Goal: Task Accomplishment & Management: Manage account settings

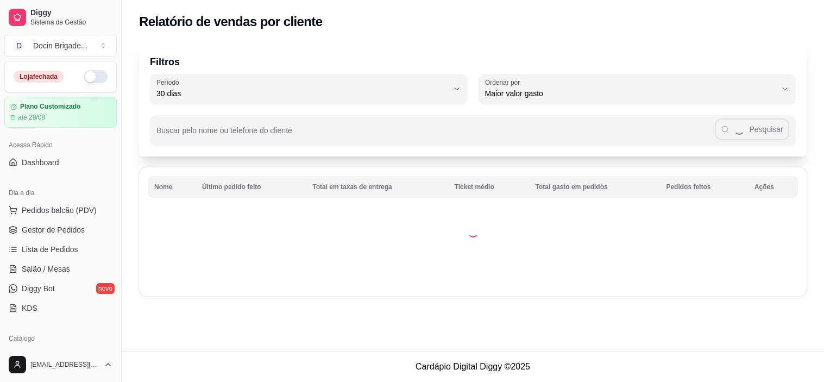
select select "30"
select select "HIGHEST_TOTAL_SPENT_WITH_ORDERS"
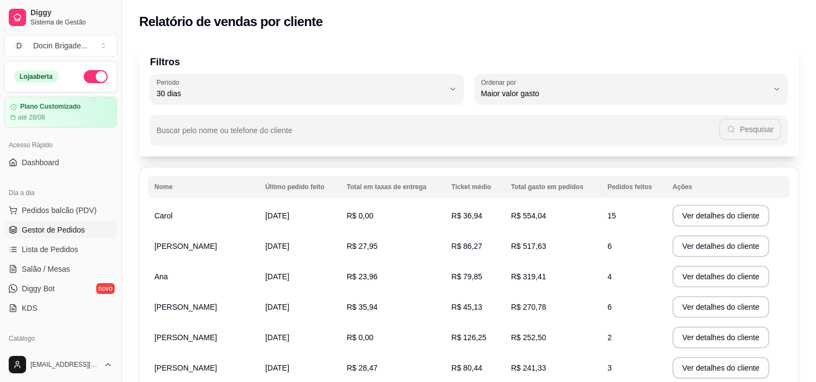
click at [44, 231] on span "Gestor de Pedidos" at bounding box center [53, 229] width 63 height 11
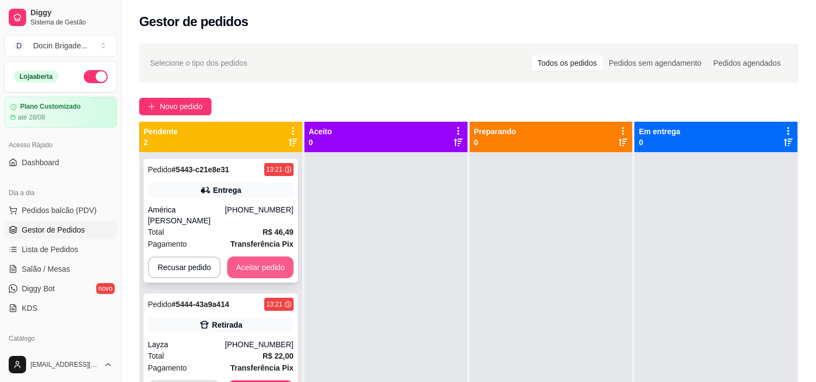
click at [284, 256] on button "Aceitar pedido" at bounding box center [260, 267] width 66 height 22
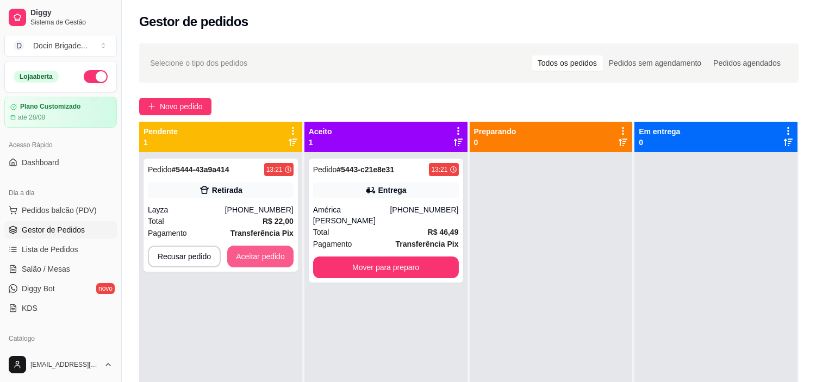
click at [281, 259] on button "Aceitar pedido" at bounding box center [260, 257] width 66 height 22
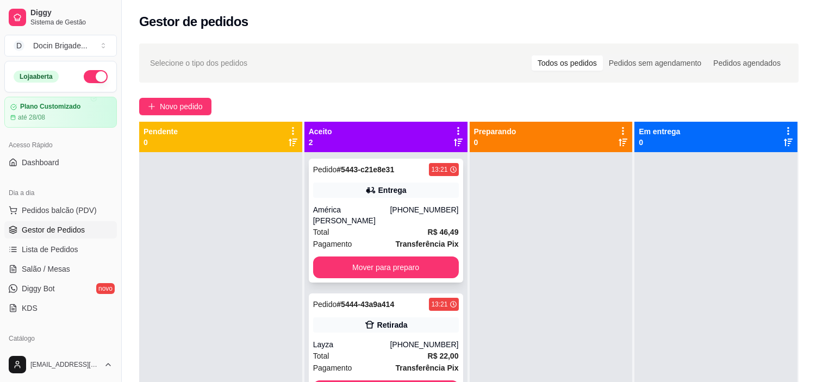
click at [424, 210] on div "[PHONE_NUMBER]" at bounding box center [424, 215] width 68 height 22
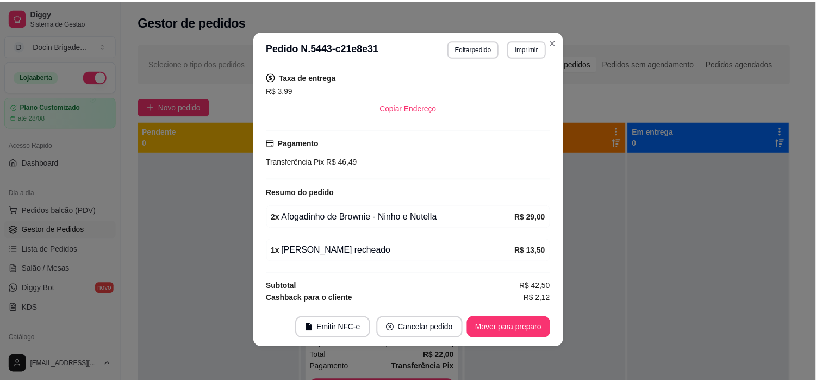
scroll to position [2, 0]
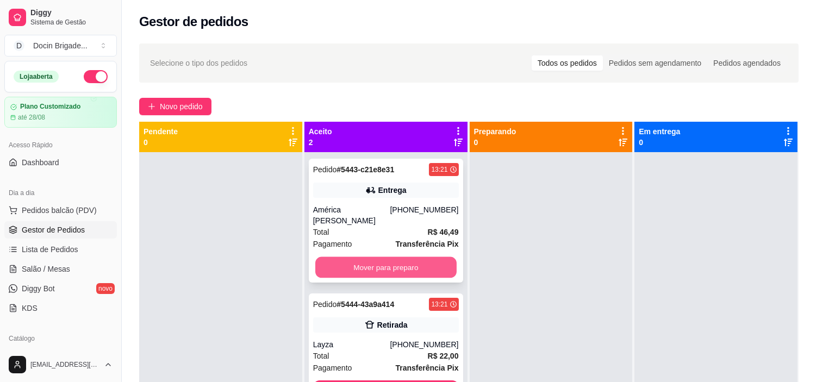
click at [409, 264] on button "Mover para preparo" at bounding box center [385, 267] width 141 height 21
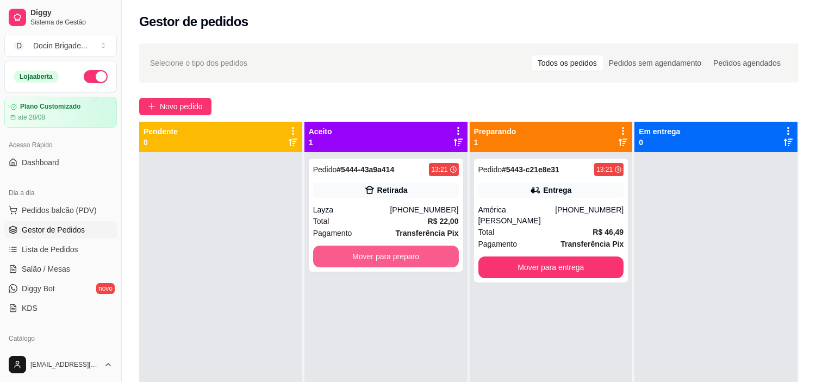
click at [409, 264] on button "Mover para preparo" at bounding box center [386, 257] width 146 height 22
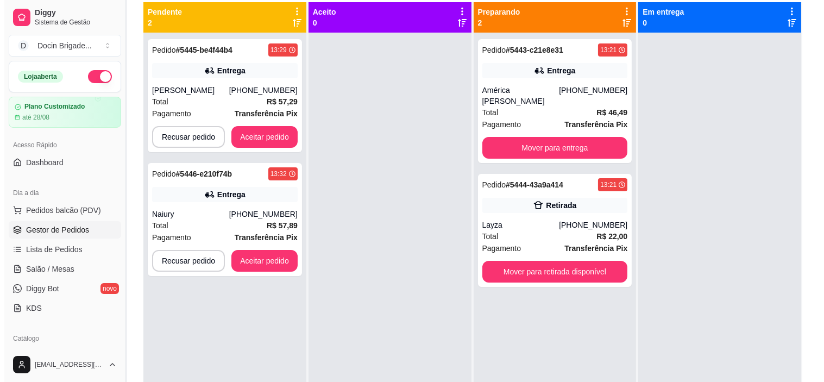
scroll to position [121, 0]
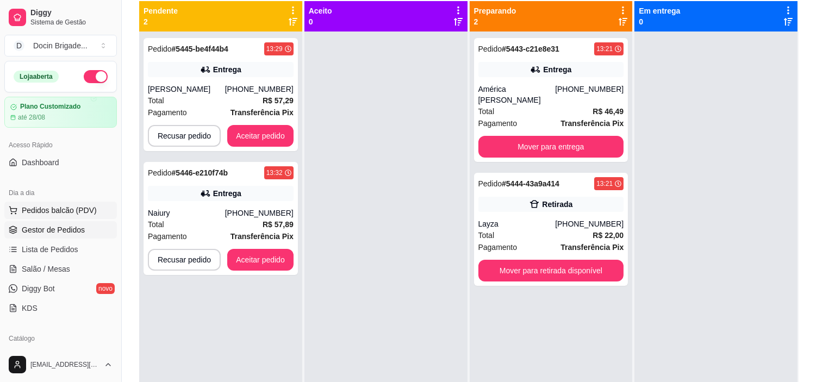
click at [68, 210] on span "Pedidos balcão (PDV)" at bounding box center [59, 210] width 75 height 11
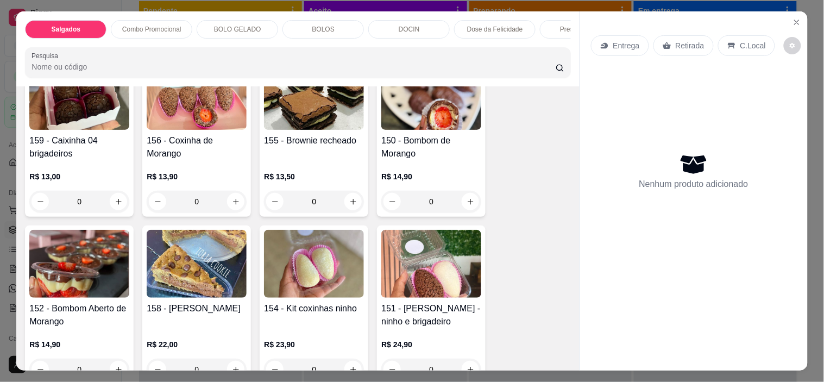
scroll to position [905, 0]
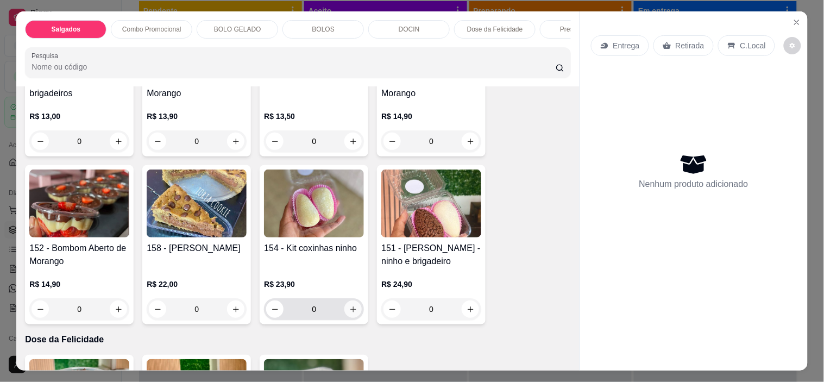
click at [352, 313] on button "increase-product-quantity" at bounding box center [352, 308] width 17 height 17
type input "1"
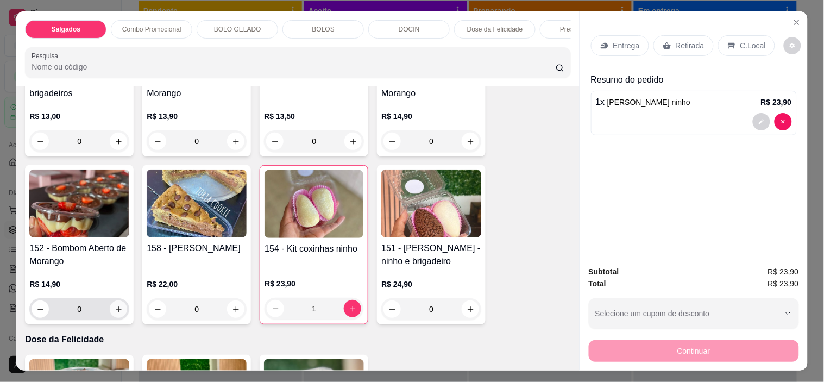
click at [115, 309] on icon "increase-product-quantity" at bounding box center [119, 309] width 8 height 8
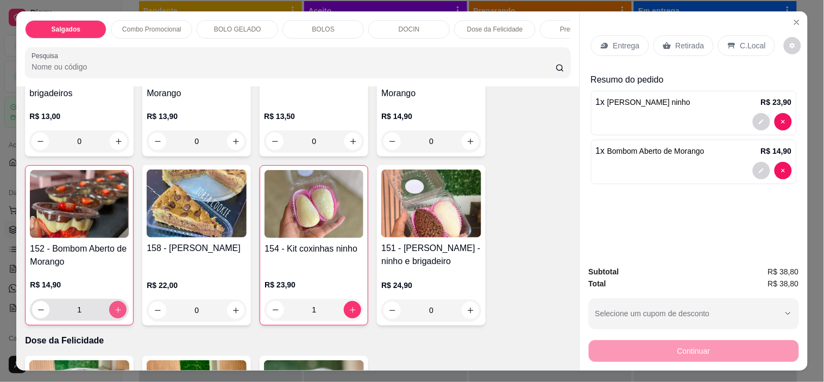
type input "1"
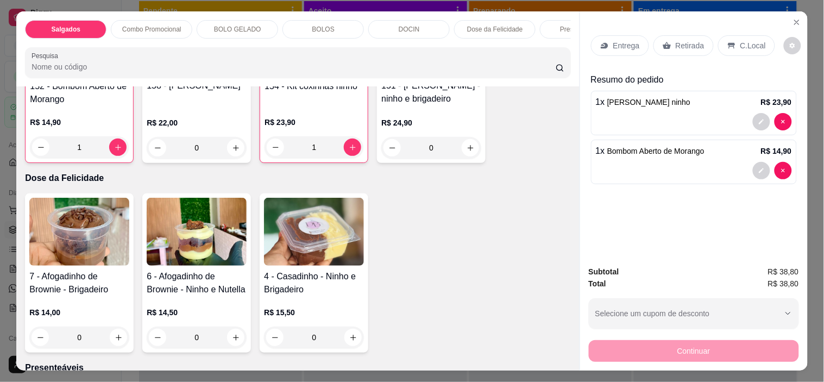
scroll to position [1147, 0]
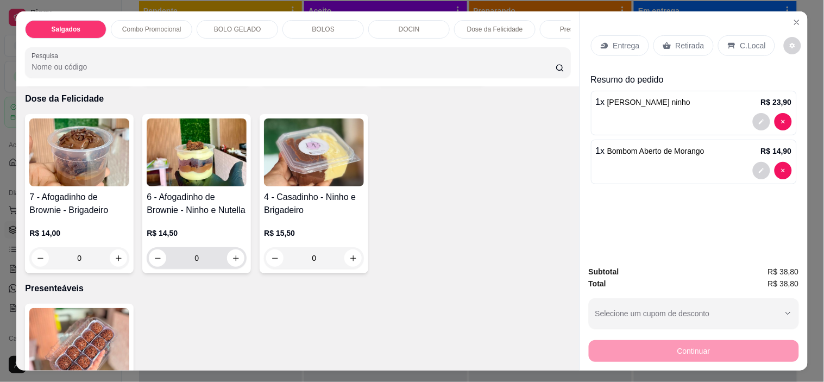
click at [229, 269] on div "0" at bounding box center [197, 258] width 96 height 22
click at [227, 264] on button "increase-product-quantity" at bounding box center [235, 257] width 17 height 17
type input "1"
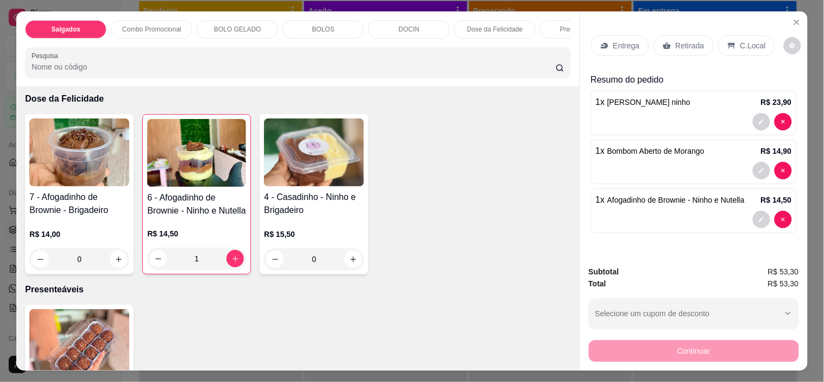
click at [679, 35] on div "Retirada" at bounding box center [684, 45] width 60 height 21
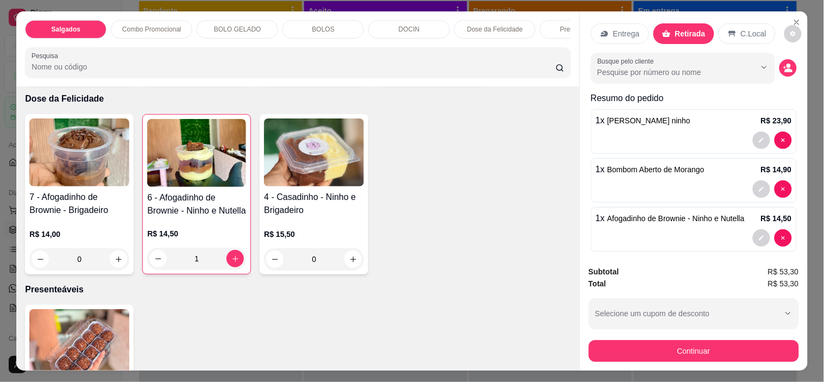
scroll to position [22, 0]
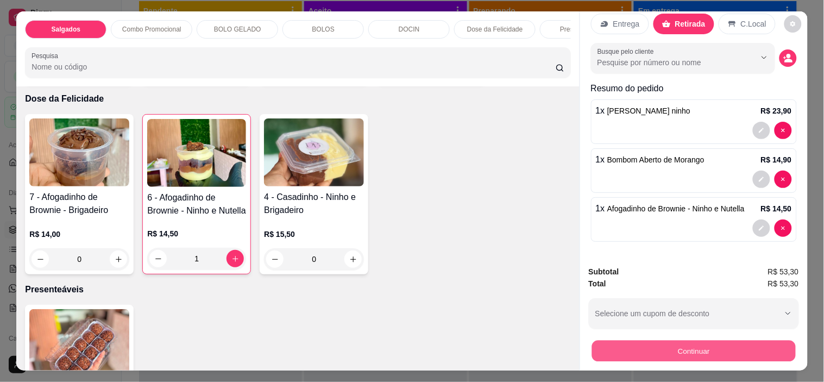
click at [706, 346] on button "Continuar" at bounding box center [694, 351] width 204 height 21
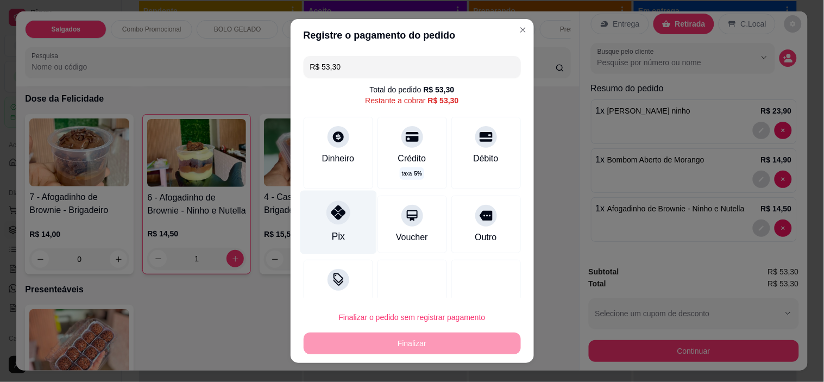
click at [334, 224] on div at bounding box center [339, 213] width 24 height 24
type input "R$ 0,00"
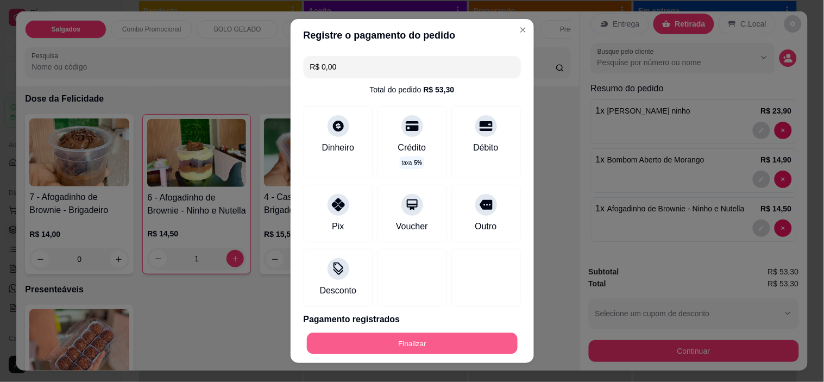
click at [396, 350] on button "Finalizar" at bounding box center [412, 343] width 211 height 21
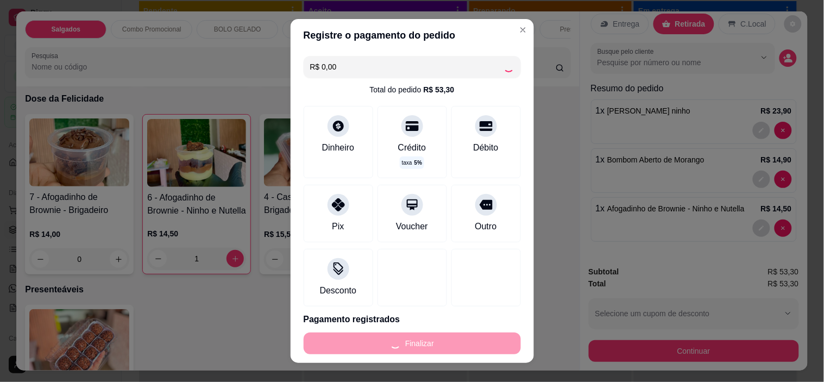
type input "0"
type input "-R$ 53,30"
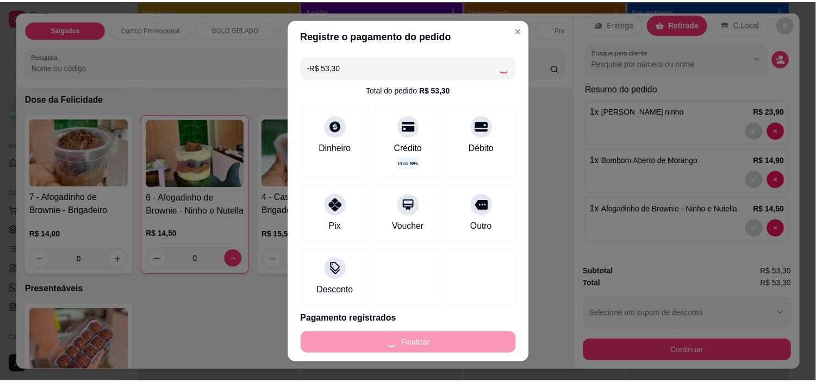
scroll to position [1145, 0]
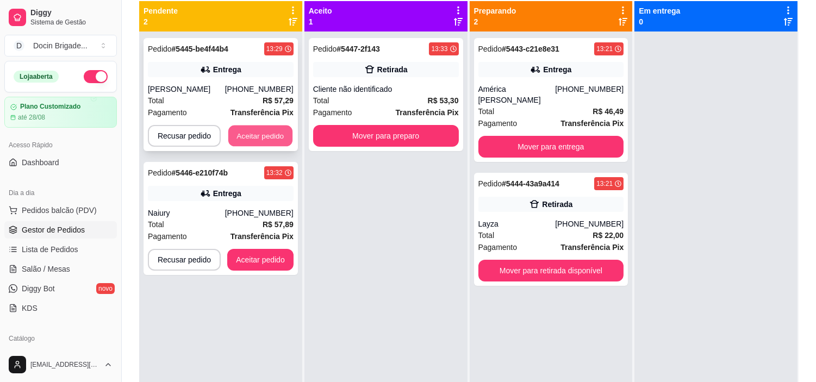
click at [269, 140] on button "Aceitar pedido" at bounding box center [260, 136] width 64 height 21
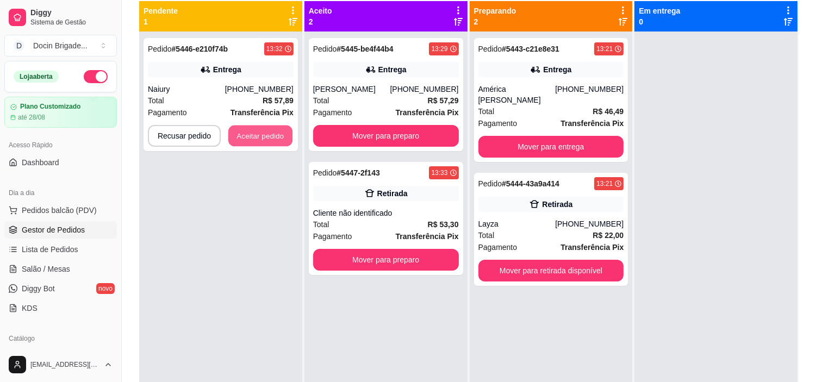
click at [269, 140] on button "Aceitar pedido" at bounding box center [260, 136] width 64 height 21
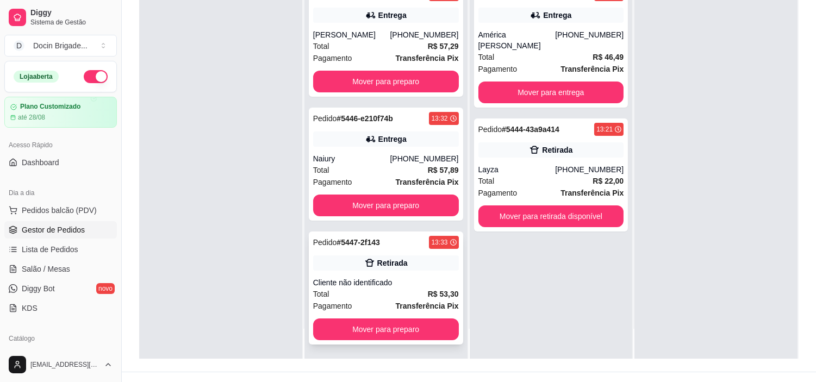
scroll to position [166, 0]
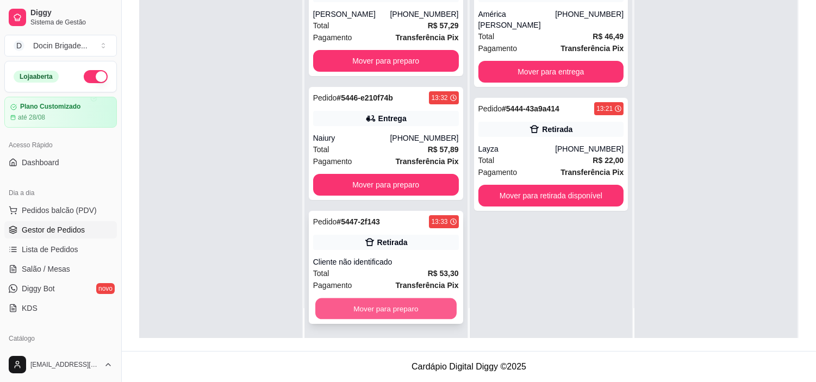
click at [424, 309] on button "Mover para preparo" at bounding box center [385, 308] width 141 height 21
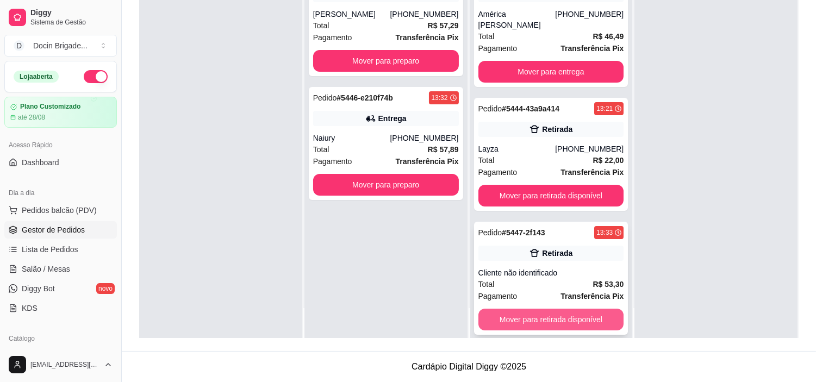
click at [563, 309] on button "Mover para retirada disponível" at bounding box center [551, 320] width 146 height 22
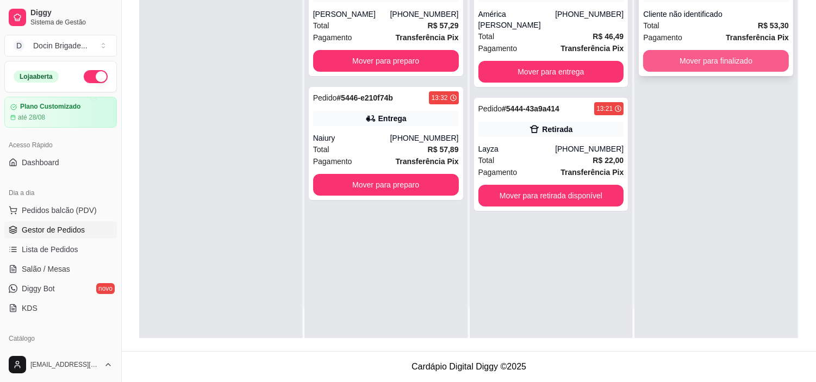
click at [675, 65] on button "Mover para finalizado" at bounding box center [716, 61] width 146 height 22
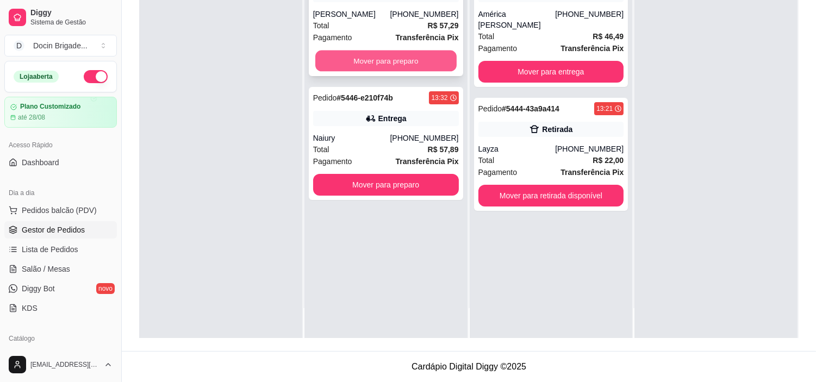
click at [356, 60] on button "Mover para preparo" at bounding box center [385, 61] width 141 height 21
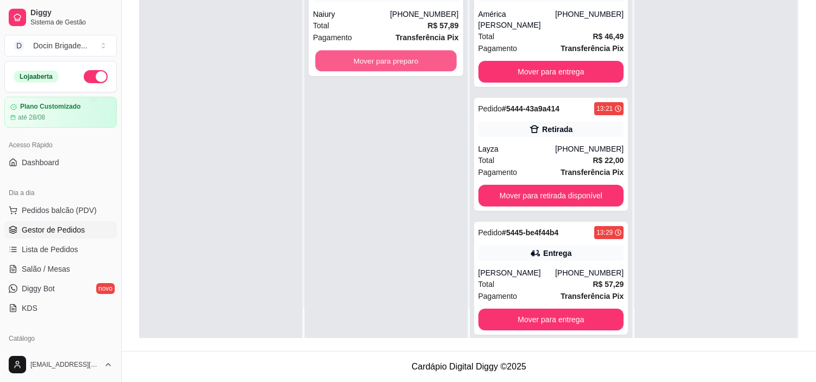
click at [356, 60] on button "Mover para preparo" at bounding box center [385, 61] width 141 height 21
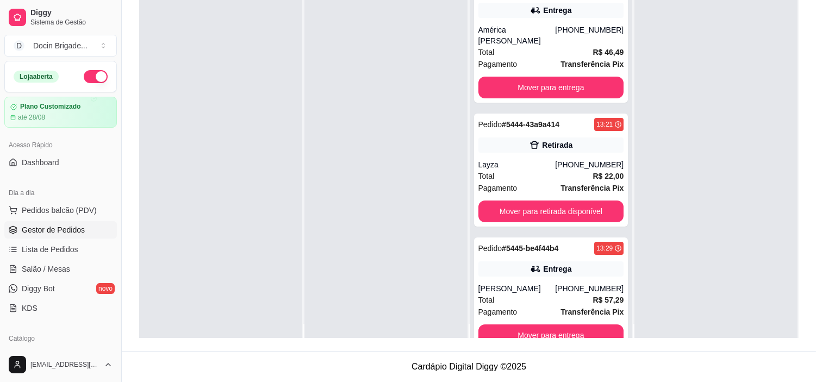
scroll to position [0, 0]
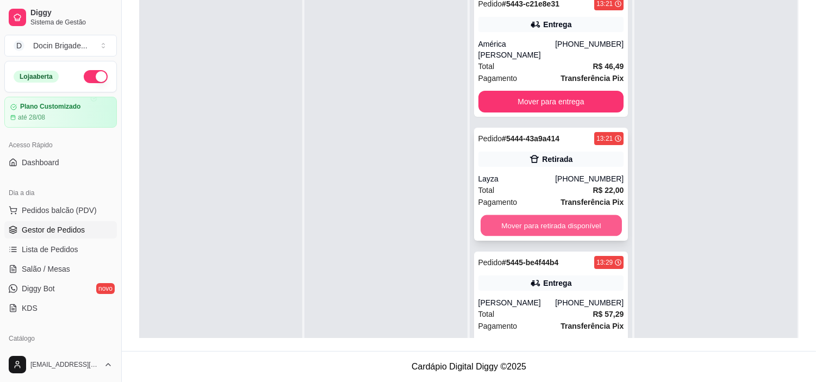
click at [522, 224] on button "Mover para retirada disponível" at bounding box center [550, 225] width 141 height 21
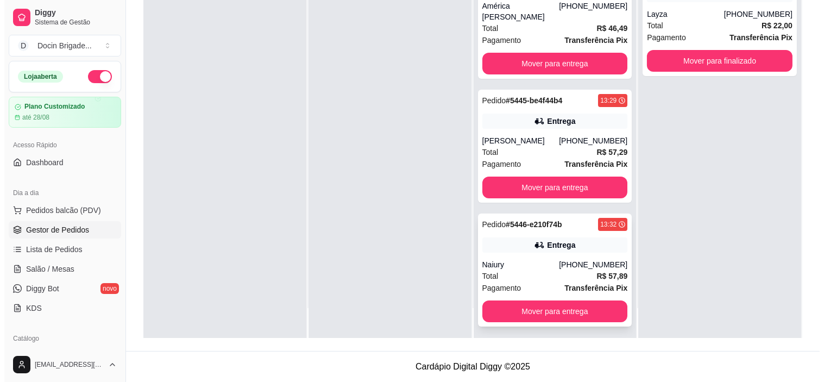
scroll to position [11, 0]
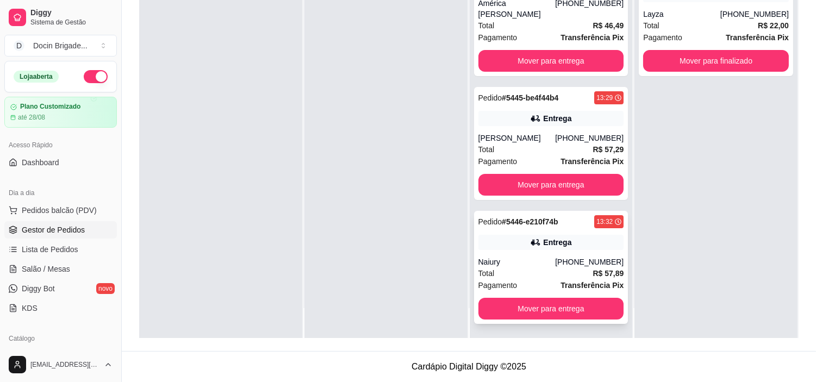
click at [592, 272] on strong "R$ 57,89" at bounding box center [607, 273] width 31 height 9
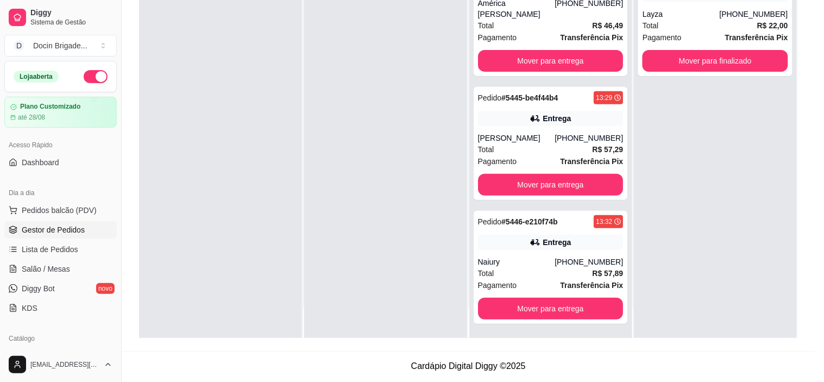
scroll to position [235, 0]
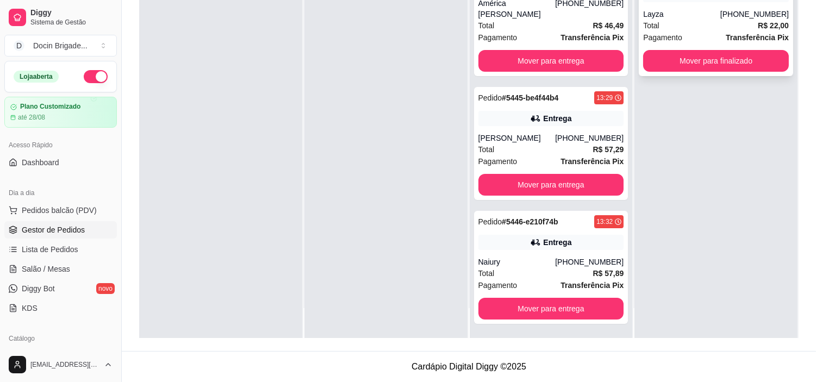
click at [680, 66] on button "Mover para finalizado" at bounding box center [716, 61] width 146 height 22
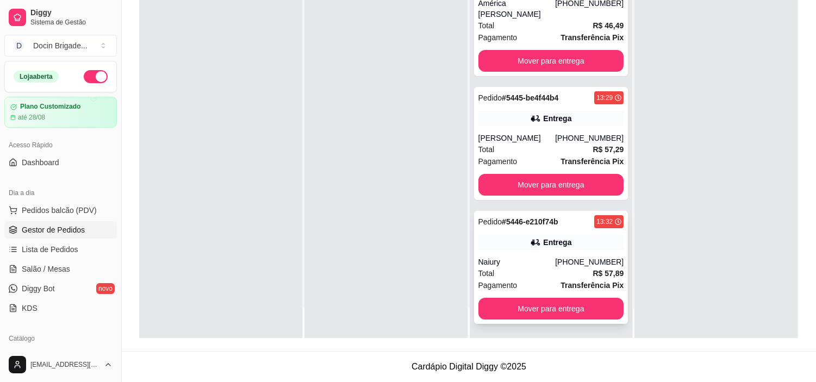
click at [561, 283] on strong "Transferência Pix" at bounding box center [591, 285] width 63 height 9
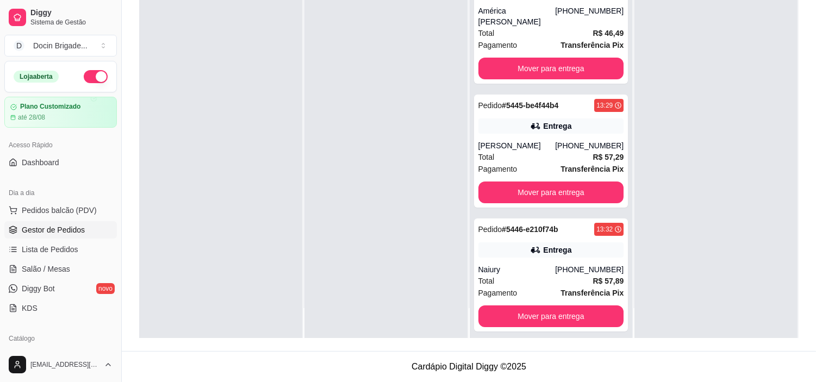
scroll to position [0, 0]
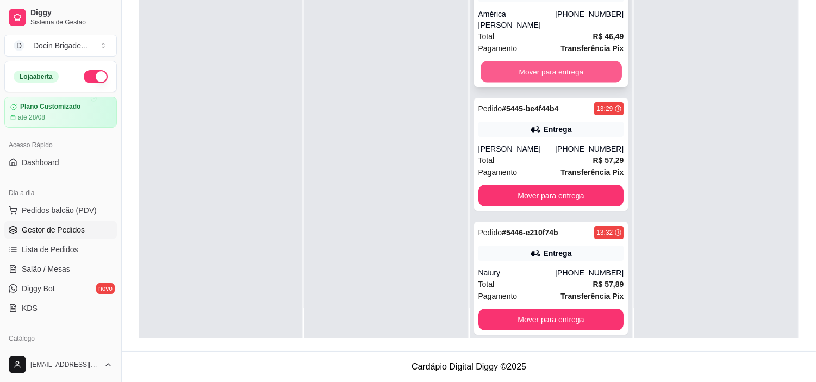
click at [518, 73] on button "Mover para entrega" at bounding box center [550, 71] width 141 height 21
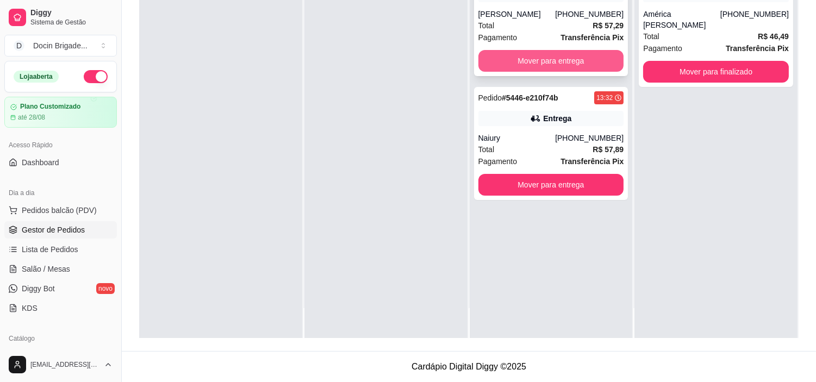
click at [541, 62] on button "Mover para entrega" at bounding box center [551, 61] width 146 height 22
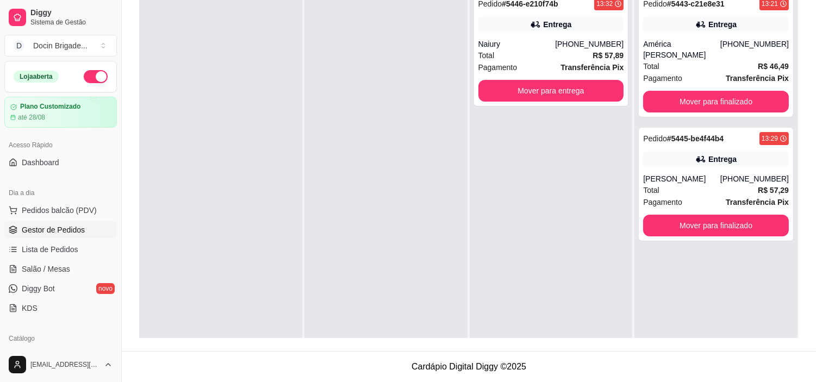
click at [49, 199] on div "Dia a dia" at bounding box center [60, 192] width 112 height 17
click at [52, 210] on span "Pedidos balcão (PDV)" at bounding box center [59, 210] width 75 height 11
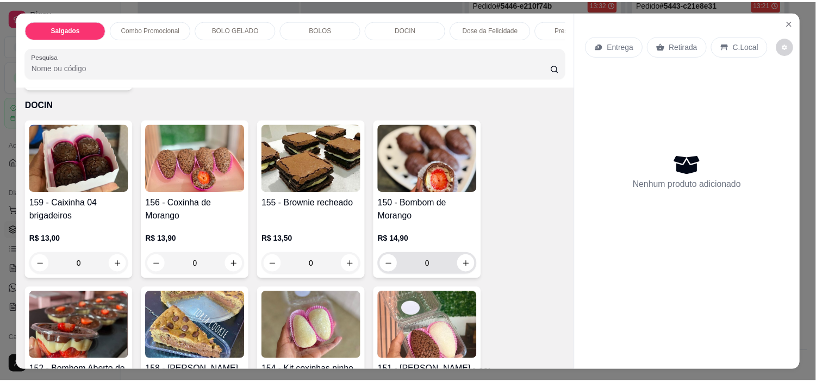
scroll to position [785, 0]
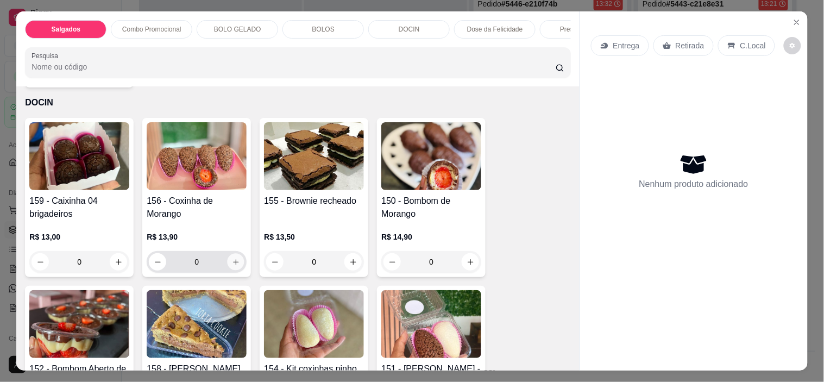
click at [234, 266] on icon "increase-product-quantity" at bounding box center [236, 262] width 8 height 8
type input "1"
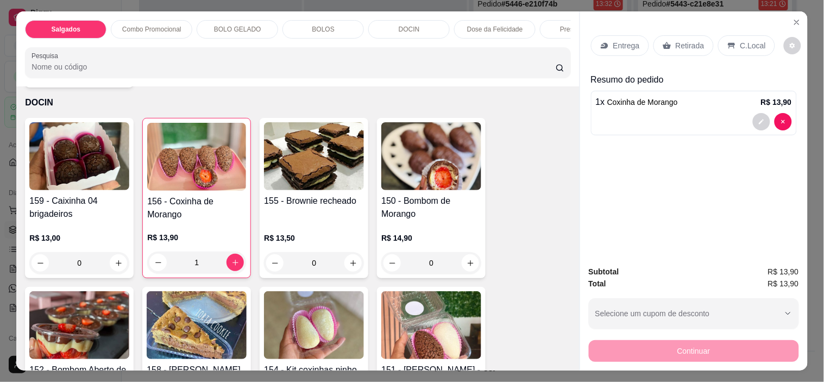
click at [667, 47] on div "Retirada" at bounding box center [684, 45] width 60 height 21
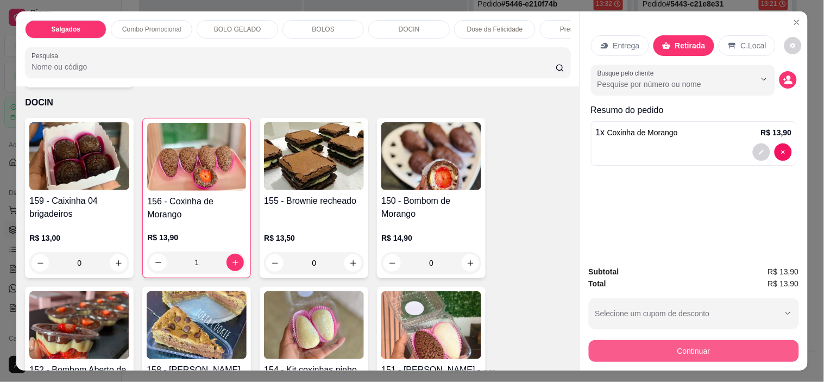
click at [741, 346] on button "Continuar" at bounding box center [694, 351] width 210 height 22
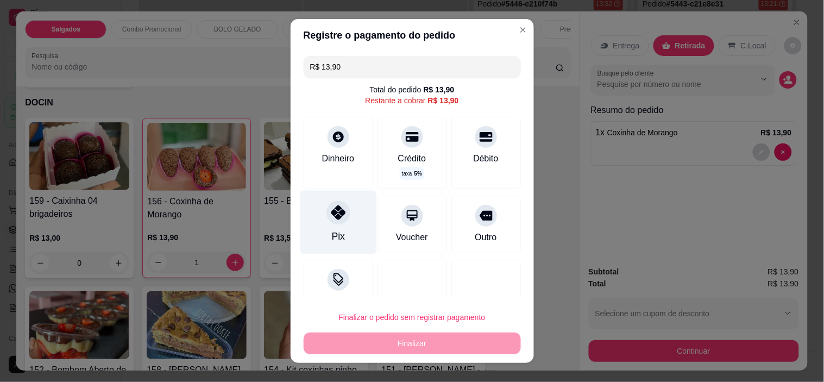
click at [315, 213] on div "Pix" at bounding box center [338, 223] width 77 height 64
type input "R$ 0,00"
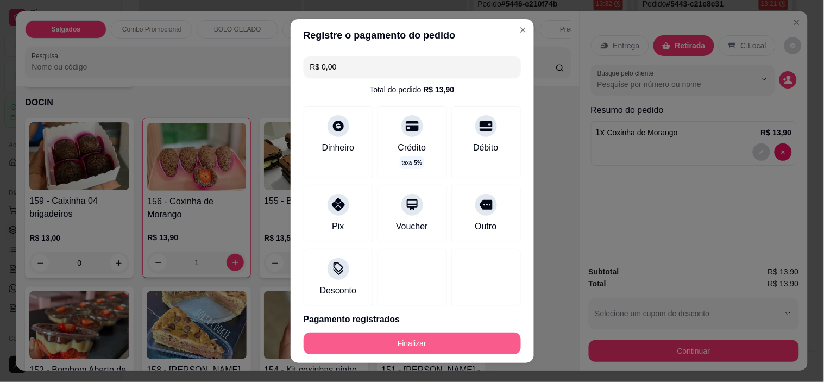
click at [381, 344] on button "Finalizar" at bounding box center [412, 344] width 217 height 22
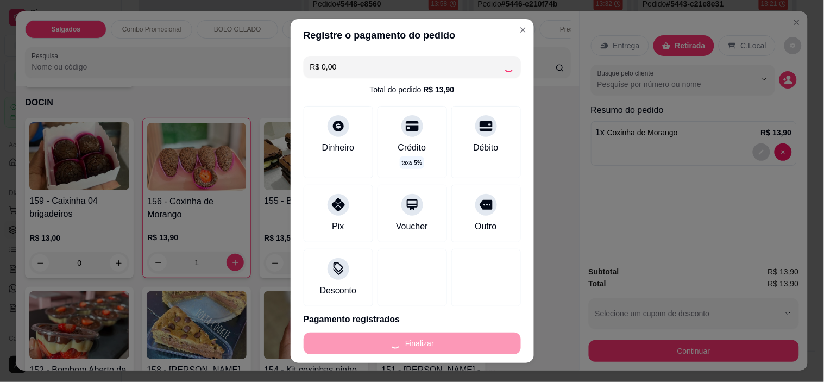
type input "0"
type input "-R$ 13,90"
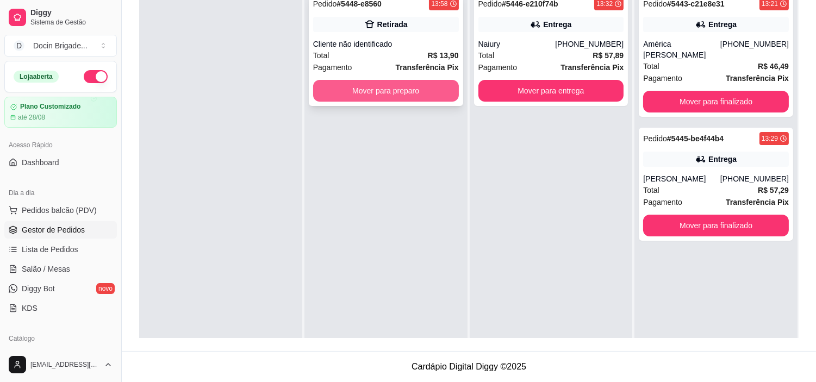
click at [371, 89] on button "Mover para preparo" at bounding box center [386, 91] width 146 height 22
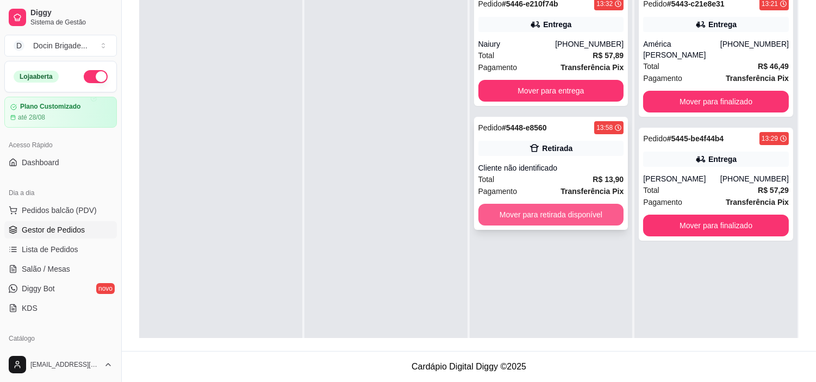
click at [547, 207] on button "Mover para retirada disponível" at bounding box center [551, 215] width 146 height 22
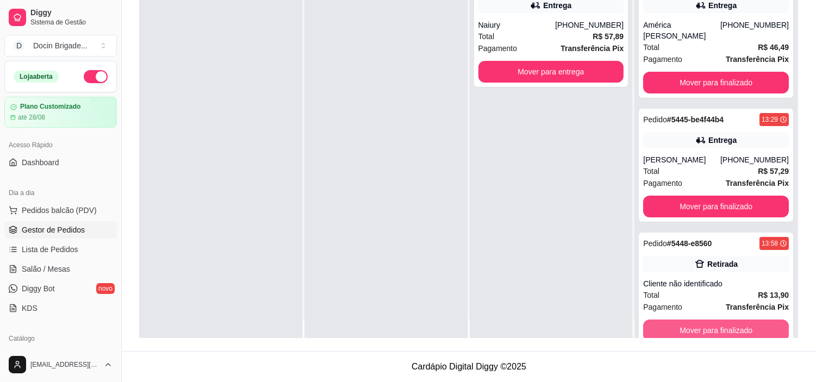
scroll to position [30, 0]
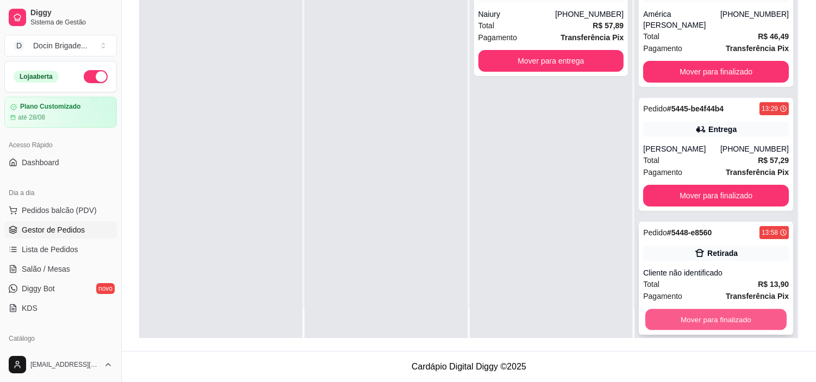
click at [704, 309] on button "Mover para finalizado" at bounding box center [715, 319] width 141 height 21
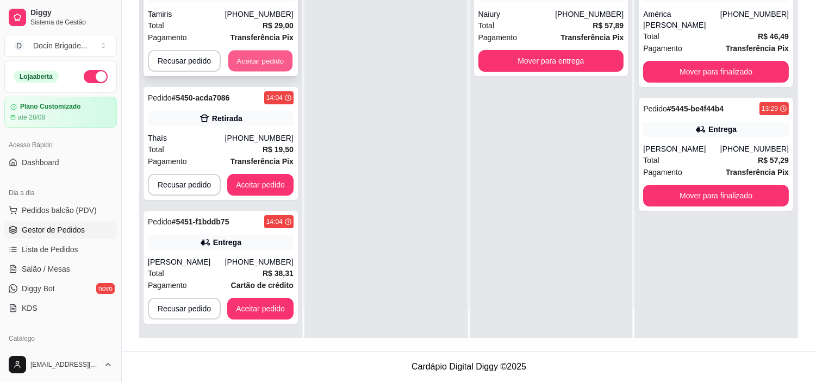
click at [277, 62] on button "Aceitar pedido" at bounding box center [260, 61] width 64 height 21
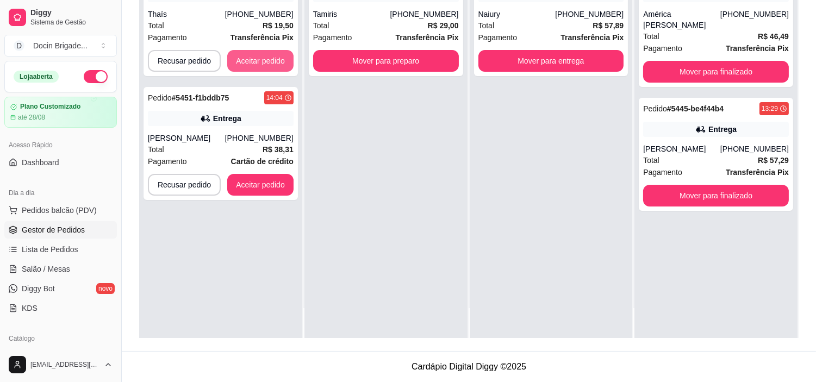
click at [277, 62] on button "Aceitar pedido" at bounding box center [260, 61] width 66 height 22
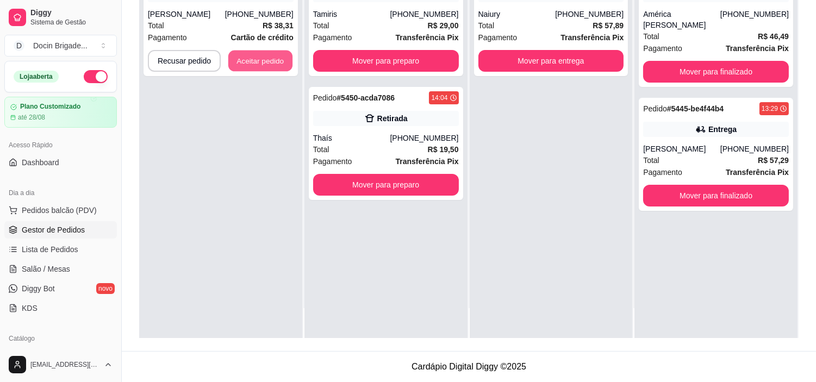
click at [277, 62] on button "Aceitar pedido" at bounding box center [260, 61] width 64 height 21
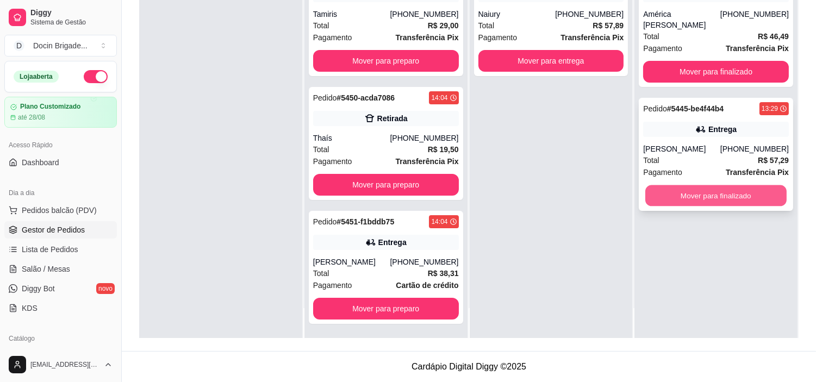
click at [705, 190] on button "Mover para finalizado" at bounding box center [715, 195] width 141 height 21
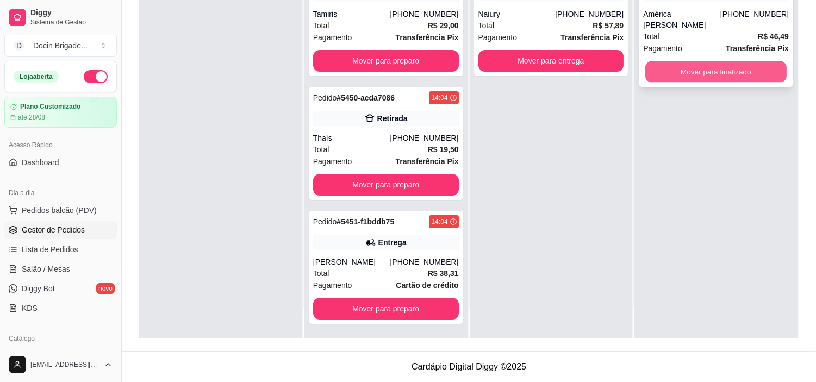
click at [693, 66] on button "Mover para finalizado" at bounding box center [715, 71] width 141 height 21
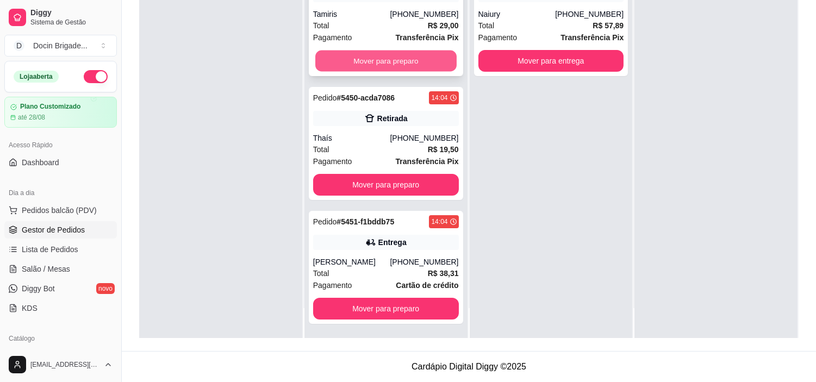
click at [403, 53] on button "Mover para preparo" at bounding box center [385, 61] width 141 height 21
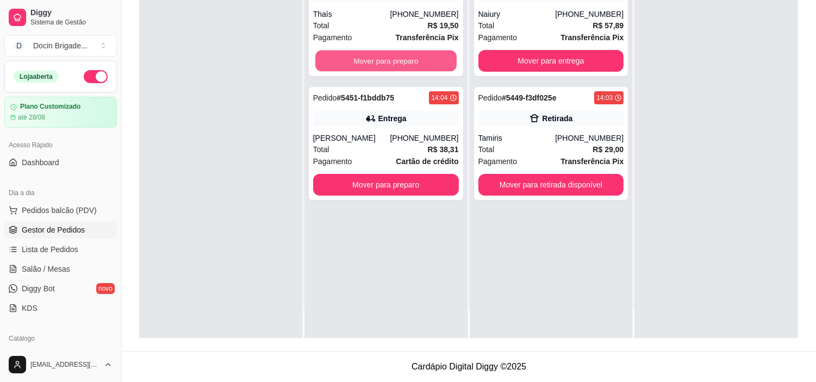
click at [403, 53] on button "Mover para preparo" at bounding box center [385, 61] width 141 height 21
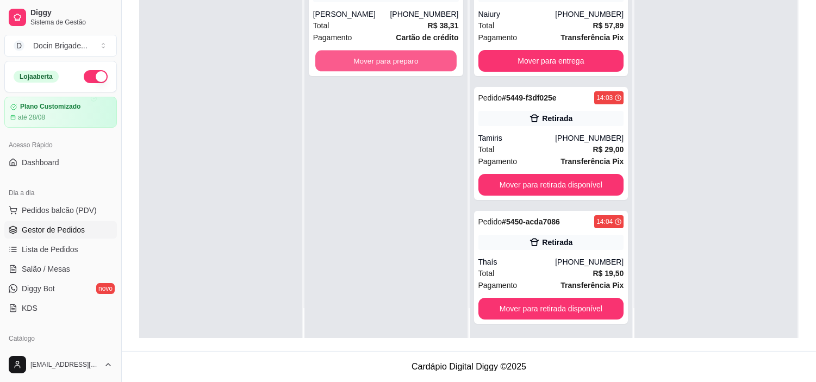
click at [403, 53] on button "Mover para preparo" at bounding box center [385, 61] width 141 height 21
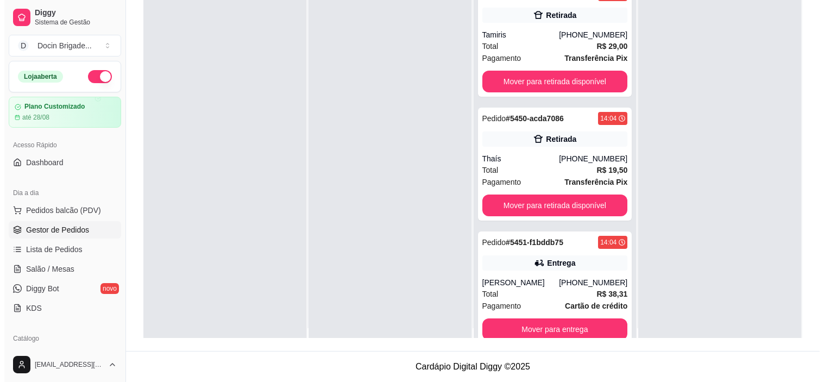
scroll to position [0, 0]
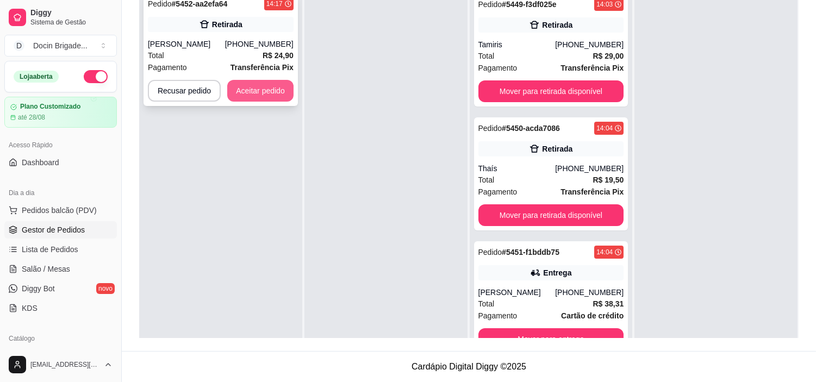
click at [242, 87] on button "Aceitar pedido" at bounding box center [260, 91] width 66 height 22
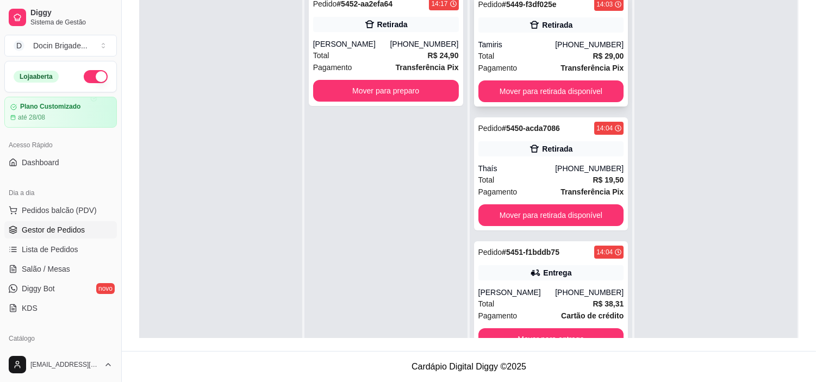
click at [536, 59] on div "Total R$ 29,00" at bounding box center [551, 56] width 146 height 12
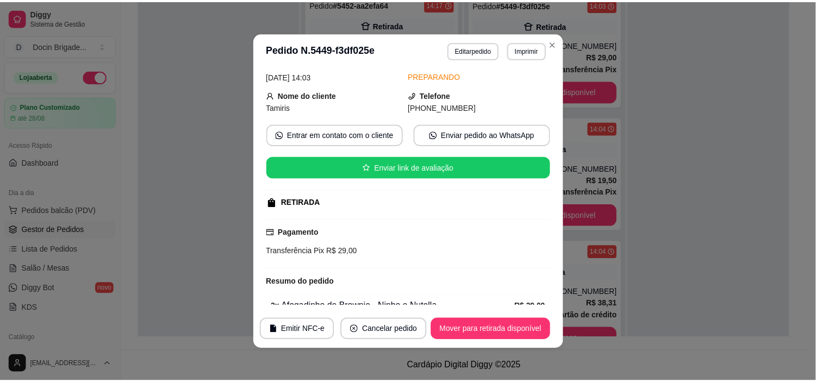
scroll to position [116, 0]
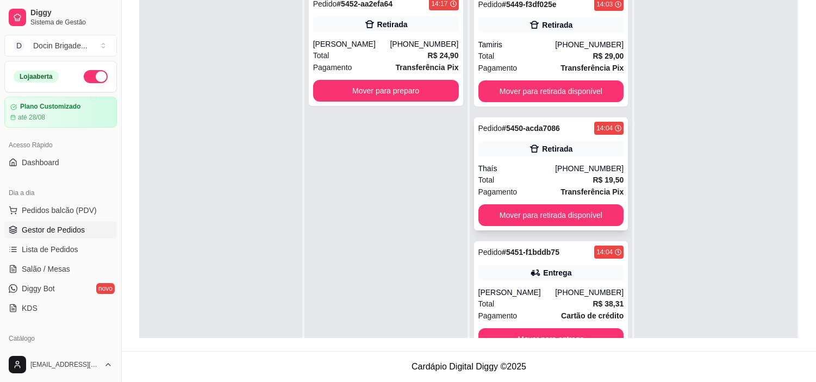
click at [540, 154] on div "Retirada" at bounding box center [551, 148] width 146 height 15
click at [546, 212] on button "Mover para retirada disponível" at bounding box center [551, 215] width 146 height 22
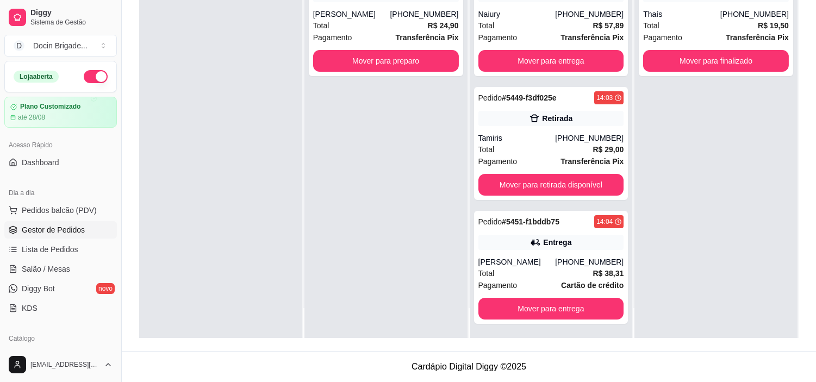
scroll to position [0, 0]
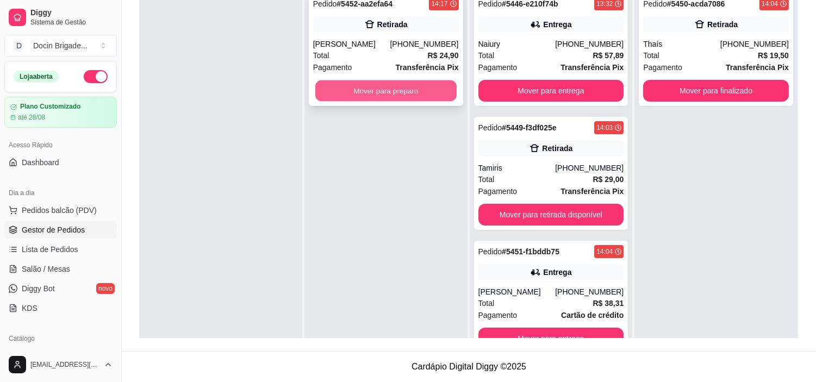
click at [392, 89] on button "Mover para preparo" at bounding box center [385, 90] width 141 height 21
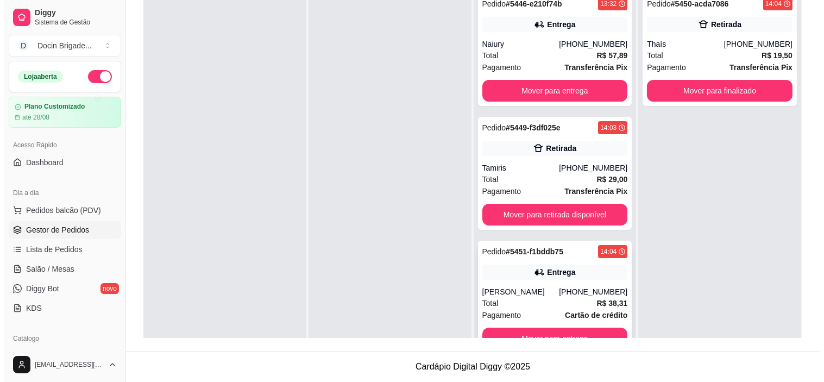
scroll to position [60, 0]
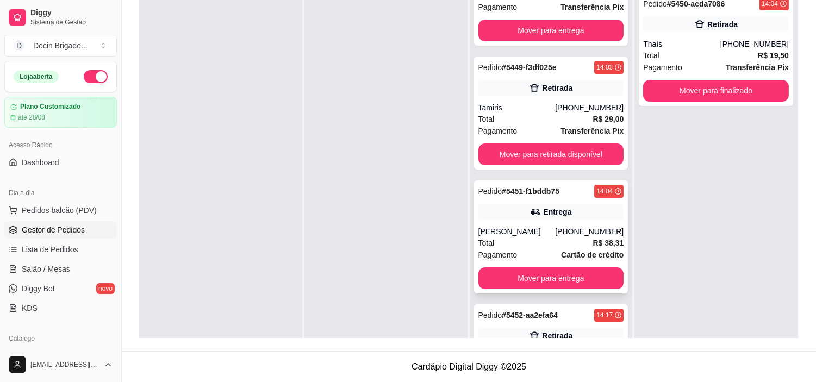
click at [535, 234] on div "[PERSON_NAME]" at bounding box center [516, 231] width 77 height 11
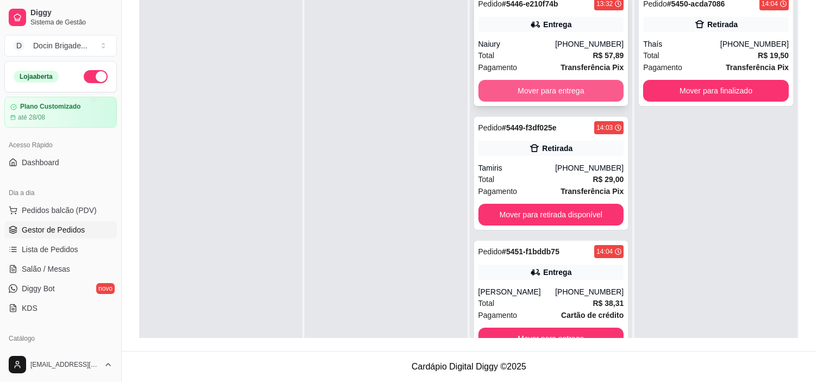
click at [539, 88] on button "Mover para entrega" at bounding box center [551, 91] width 146 height 22
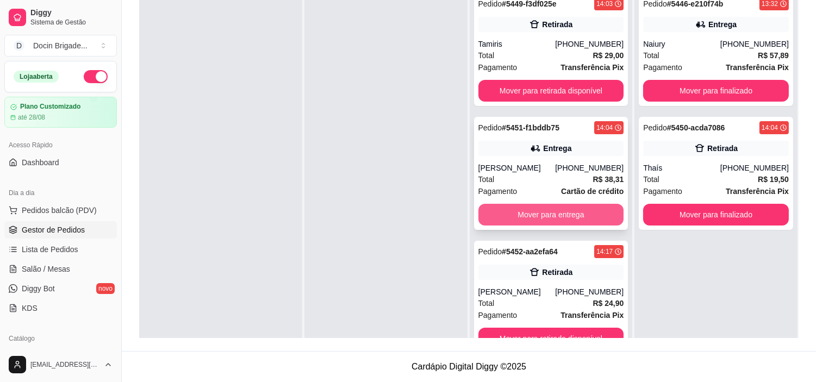
click at [540, 212] on button "Mover para entrega" at bounding box center [551, 215] width 146 height 22
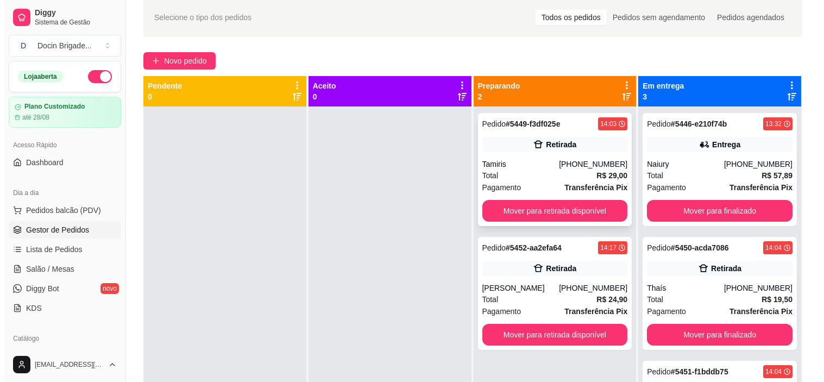
scroll to position [45, 0]
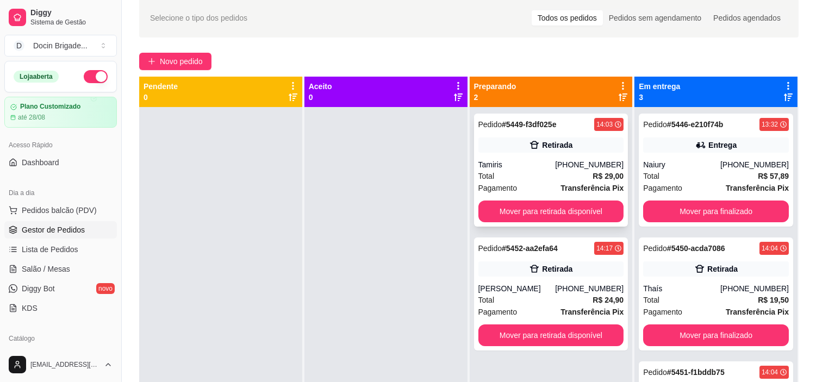
click at [546, 154] on div "Pedido # 5449-f3df025e 14:03 Retirada Tamiris [PHONE_NUMBER] Total R$ 29,00 Pag…" at bounding box center [551, 170] width 154 height 113
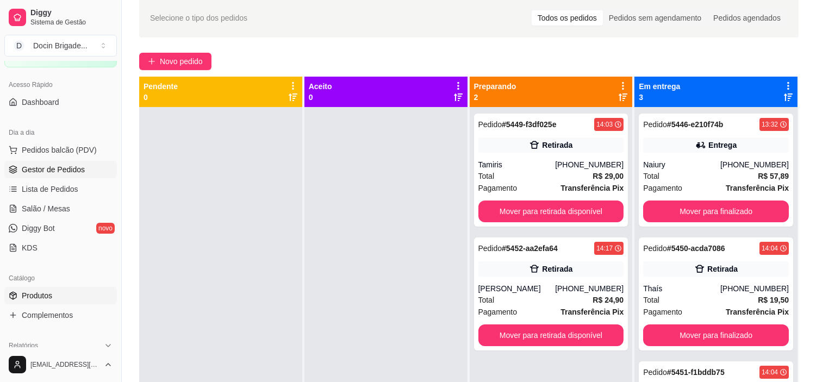
click at [64, 290] on link "Produtos" at bounding box center [60, 295] width 112 height 17
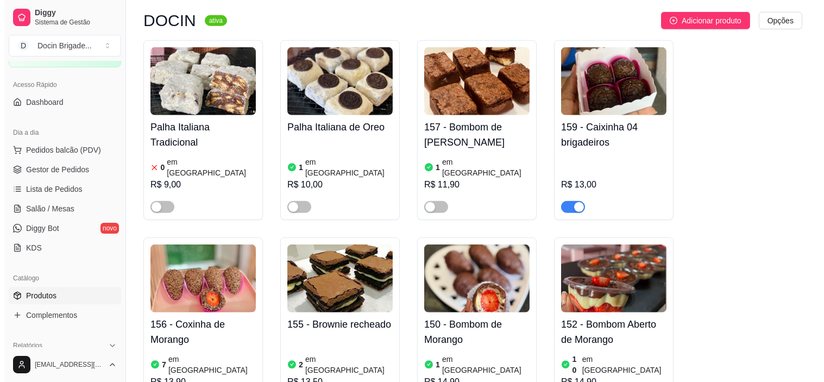
scroll to position [1509, 0]
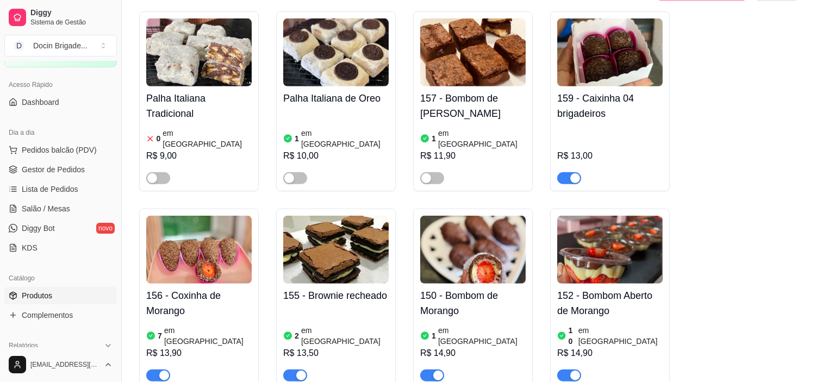
click at [465, 323] on div "1 em estoque R$ 14,90" at bounding box center [472, 352] width 105 height 59
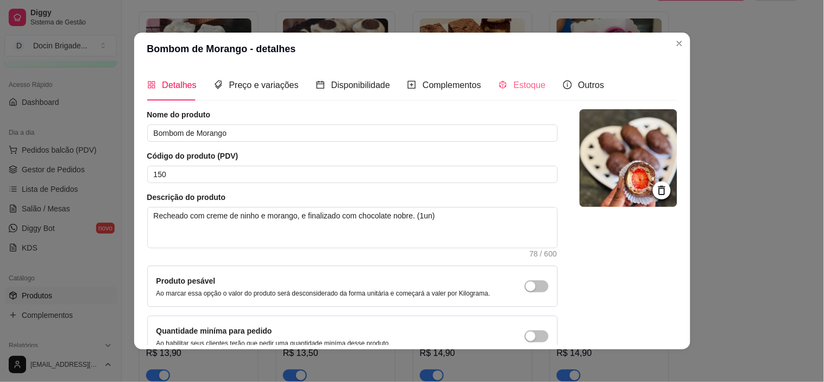
click at [499, 93] on div "Estoque" at bounding box center [522, 85] width 47 height 31
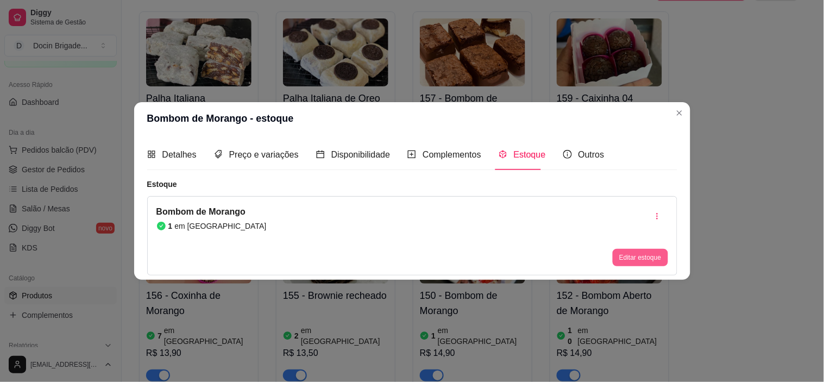
click at [661, 256] on button "Editar estoque" at bounding box center [640, 257] width 55 height 17
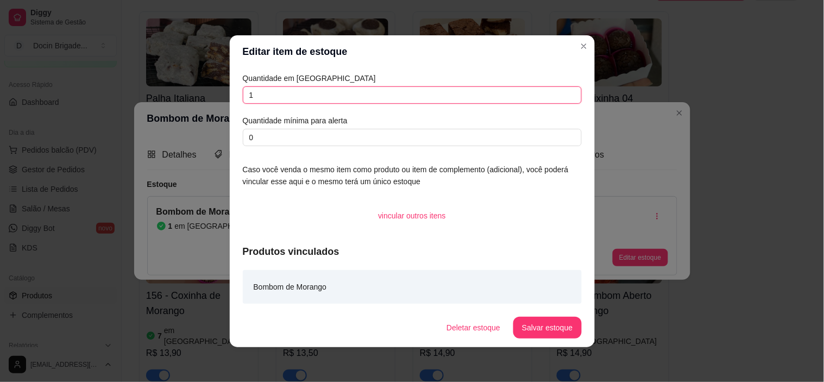
click at [425, 93] on input "1" at bounding box center [412, 94] width 339 height 17
type input "08"
click at [547, 329] on button "Salvar estoque" at bounding box center [547, 328] width 68 height 22
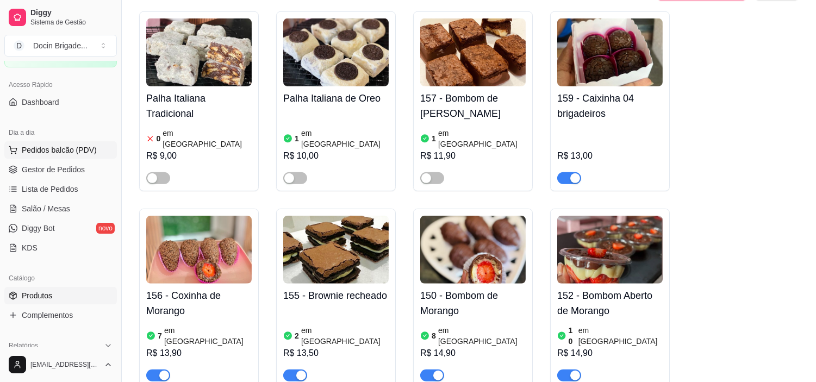
click at [96, 156] on button "Pedidos balcão (PDV)" at bounding box center [60, 149] width 112 height 17
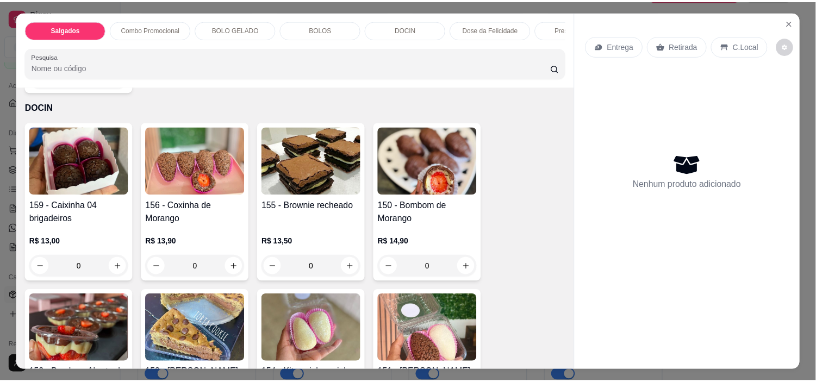
scroll to position [785, 0]
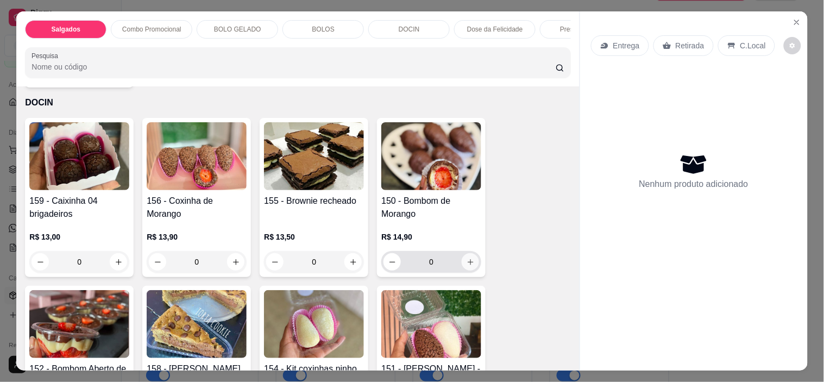
click at [467, 266] on icon "increase-product-quantity" at bounding box center [471, 262] width 8 height 8
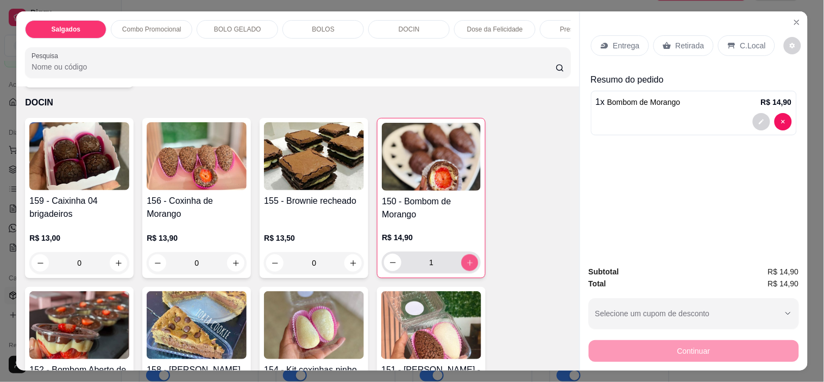
click at [466, 267] on icon "increase-product-quantity" at bounding box center [470, 263] width 8 height 8
type input "3"
click at [676, 40] on p "Retirada" at bounding box center [690, 45] width 29 height 11
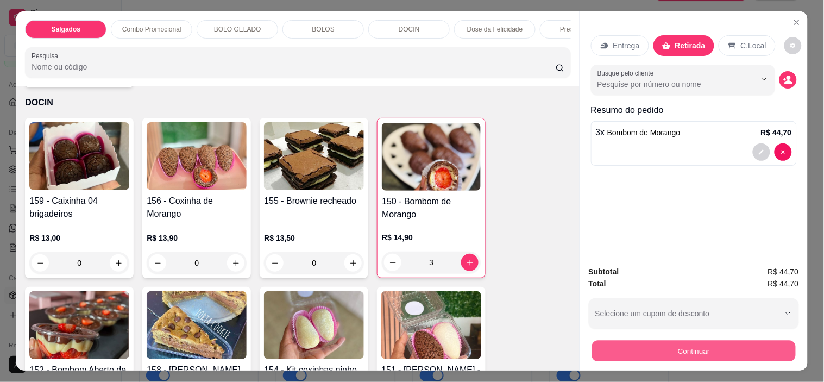
click at [703, 349] on button "Continuar" at bounding box center [694, 351] width 204 height 21
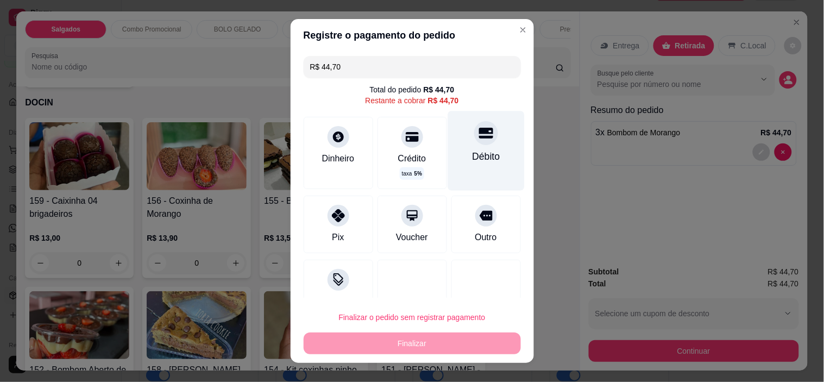
click at [472, 155] on div "Débito" at bounding box center [486, 157] width 28 height 14
type input "R$ 0,00"
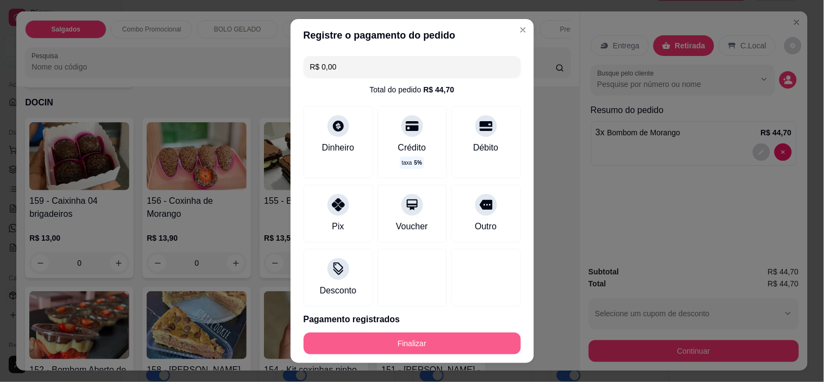
click at [433, 345] on button "Finalizar" at bounding box center [412, 344] width 217 height 22
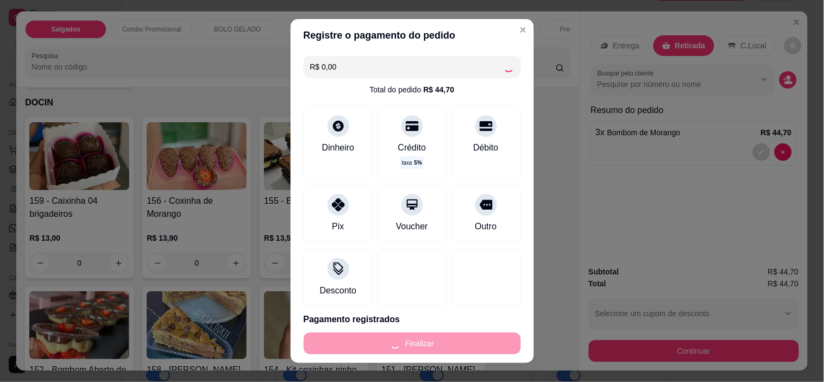
type input "0"
type input "-R$ 44,70"
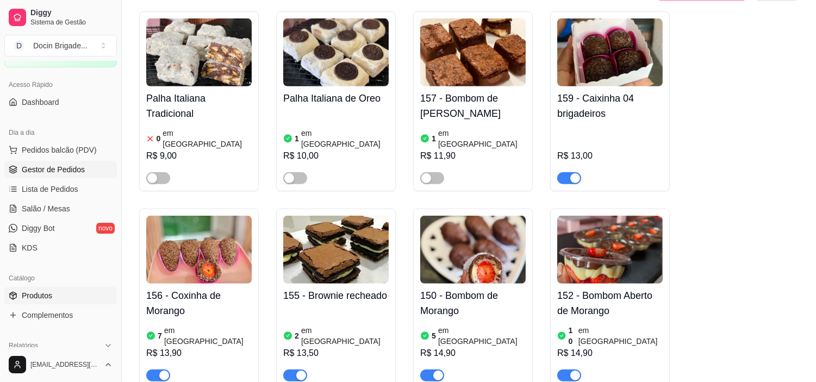
click at [82, 162] on link "Gestor de Pedidos" at bounding box center [60, 169] width 112 height 17
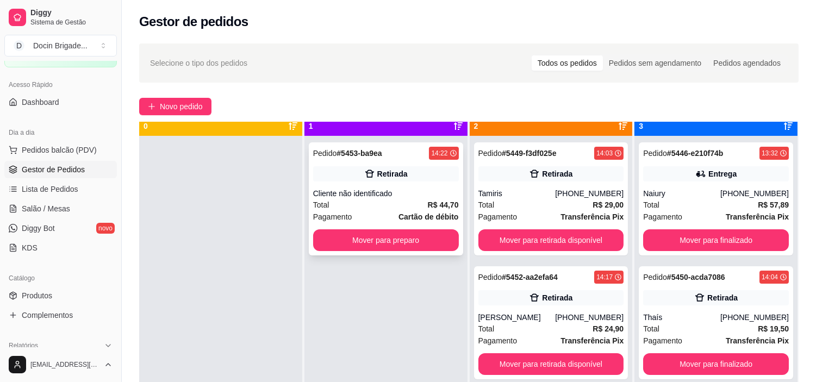
scroll to position [30, 0]
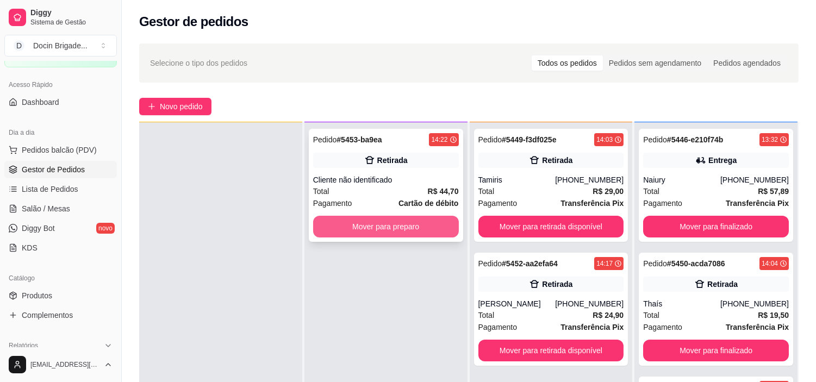
click at [418, 225] on button "Mover para preparo" at bounding box center [386, 227] width 146 height 22
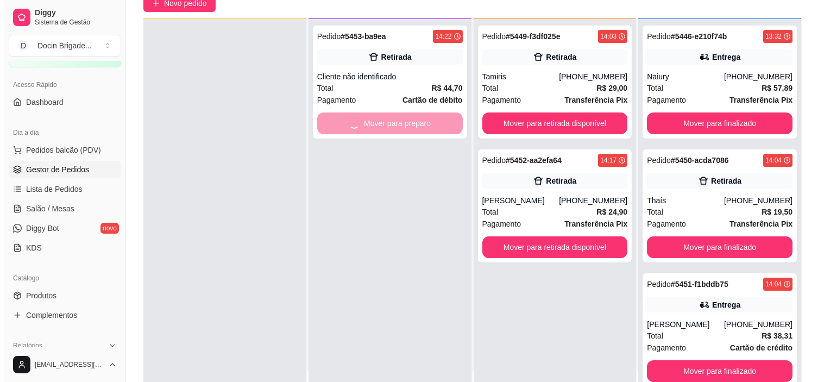
scroll to position [121, 0]
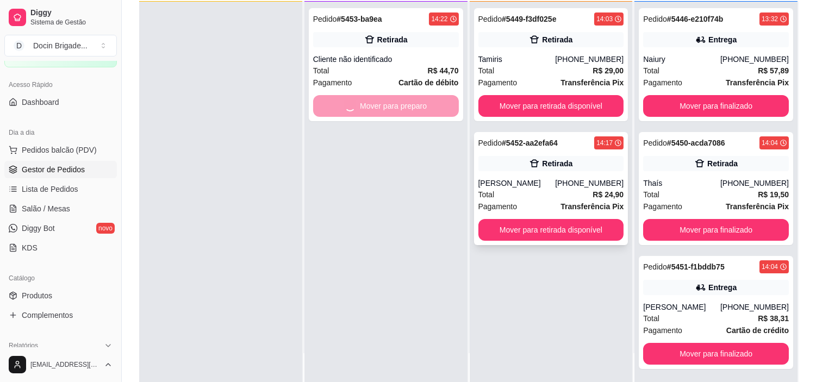
click at [542, 192] on div "Total R$ 24,90" at bounding box center [551, 195] width 146 height 12
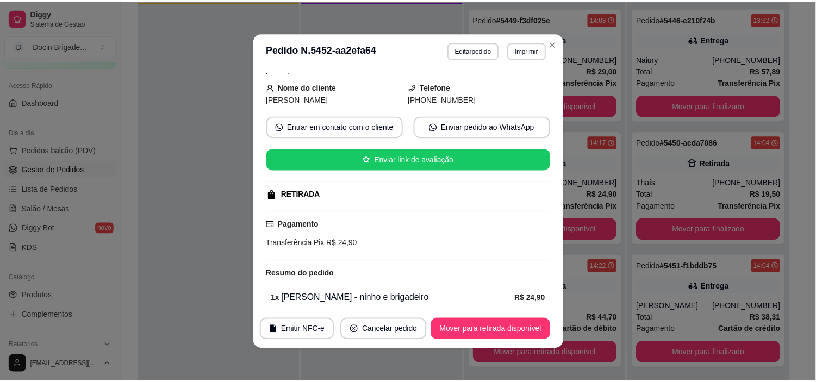
scroll to position [0, 0]
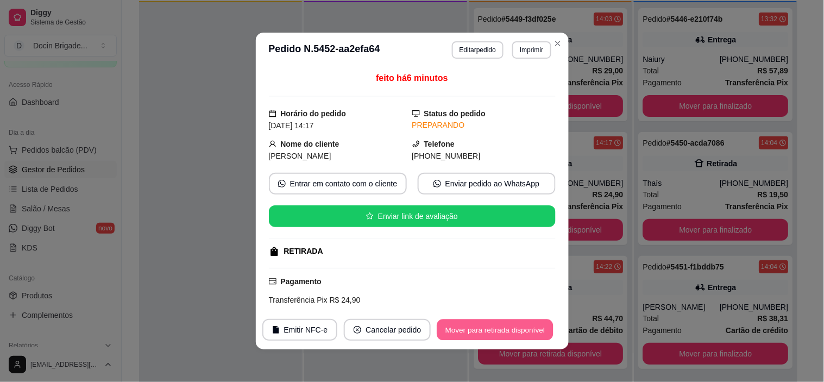
click at [497, 330] on button "Mover para retirada disponível" at bounding box center [495, 329] width 116 height 21
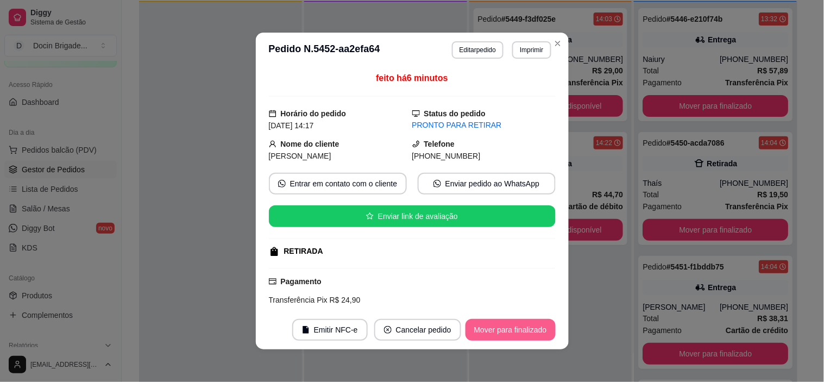
click at [521, 326] on button "Mover para finalizado" at bounding box center [511, 330] width 90 height 22
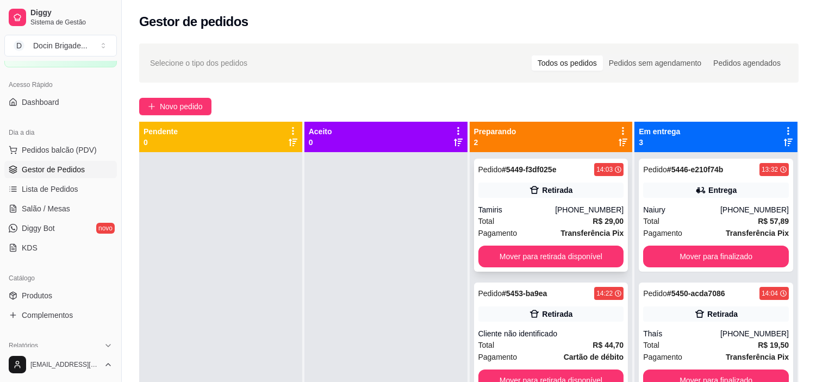
click at [534, 216] on div "Total R$ 29,00" at bounding box center [551, 221] width 146 height 12
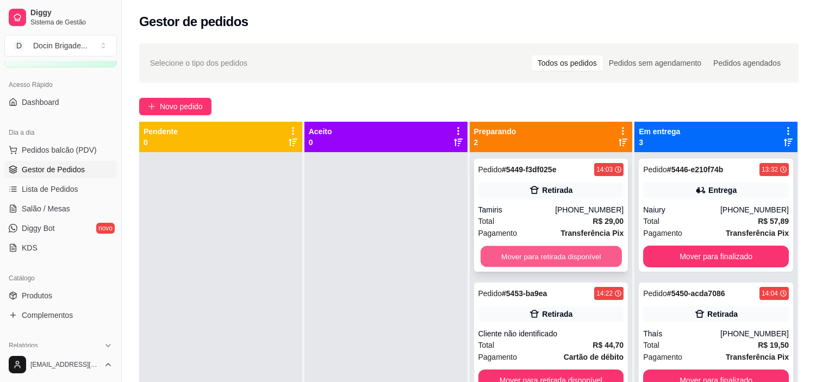
click at [531, 259] on button "Mover para retirada disponível" at bounding box center [550, 256] width 141 height 21
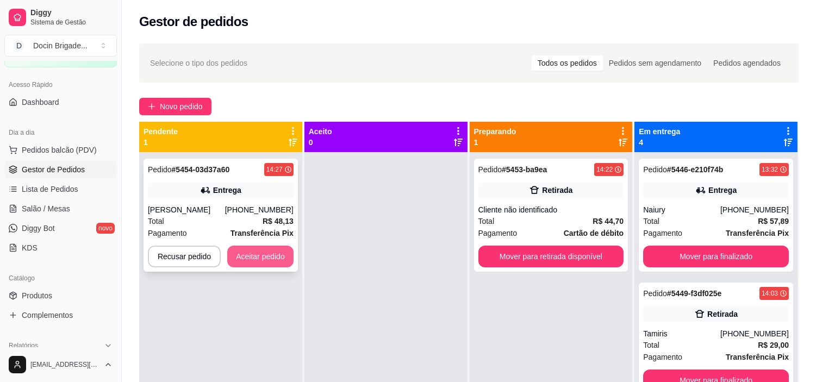
click at [280, 246] on button "Aceitar pedido" at bounding box center [260, 257] width 66 height 22
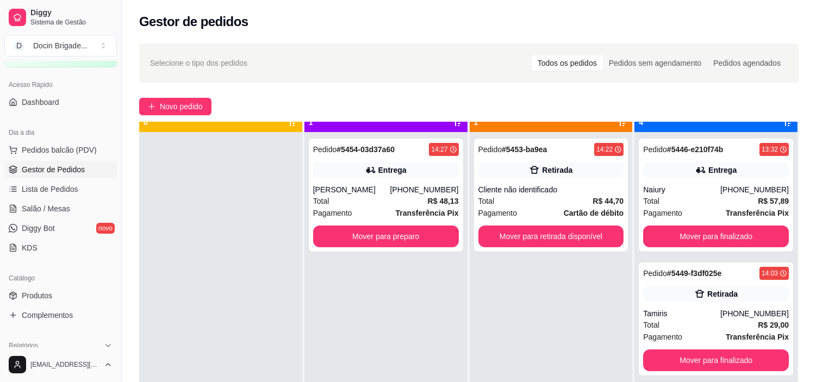
scroll to position [30, 0]
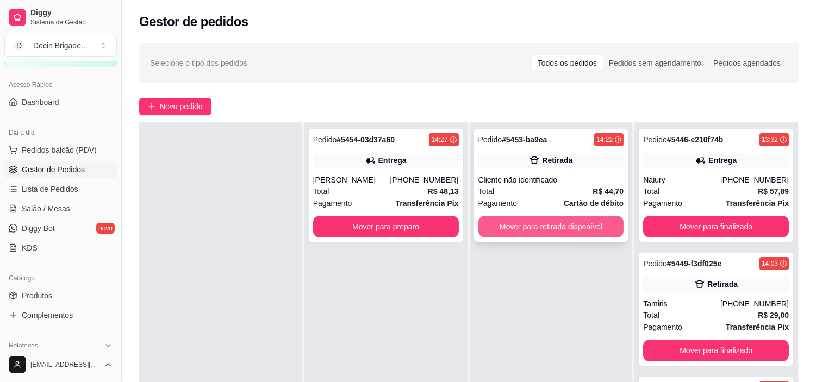
click at [564, 228] on button "Mover para retirada disponível" at bounding box center [551, 227] width 146 height 22
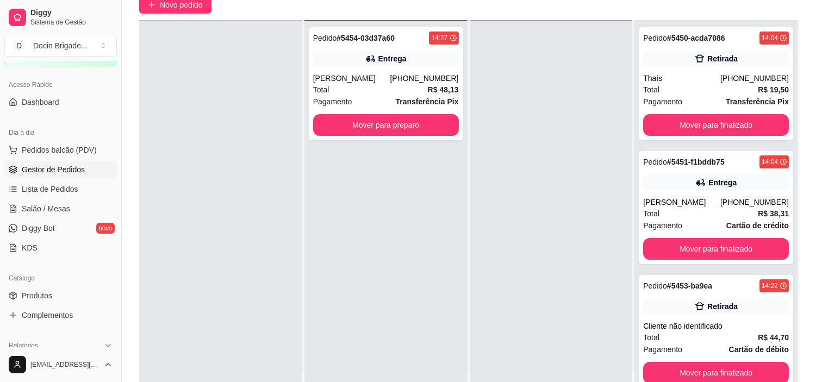
scroll to position [166, 0]
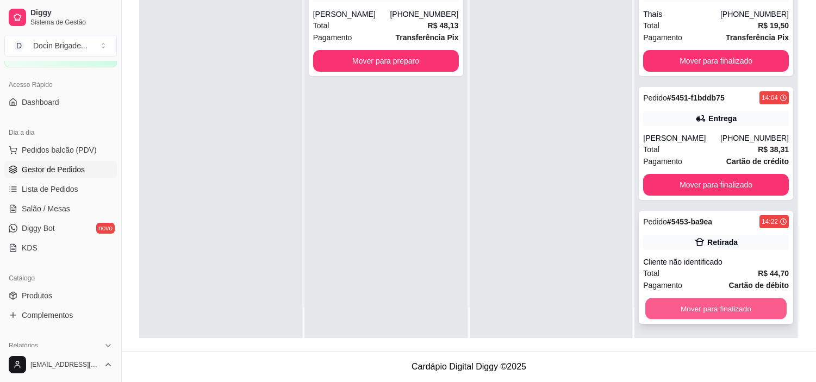
click at [693, 306] on button "Mover para finalizado" at bounding box center [715, 308] width 141 height 21
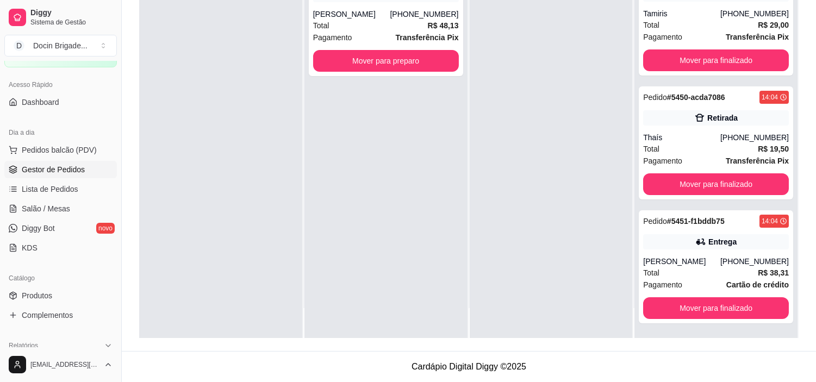
scroll to position [123, 0]
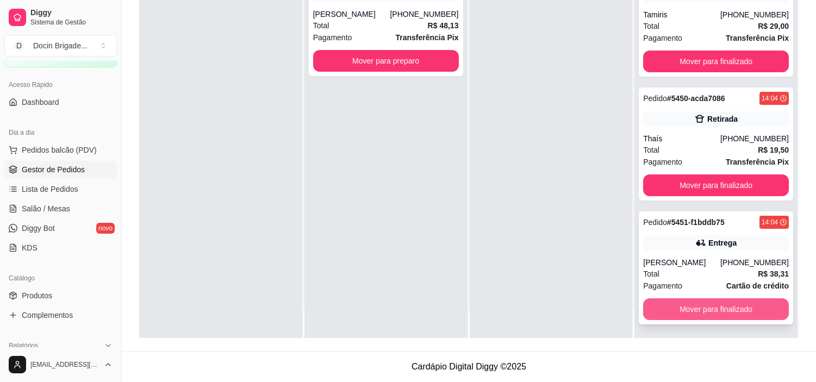
click at [686, 312] on button "Mover para finalizado" at bounding box center [716, 309] width 146 height 22
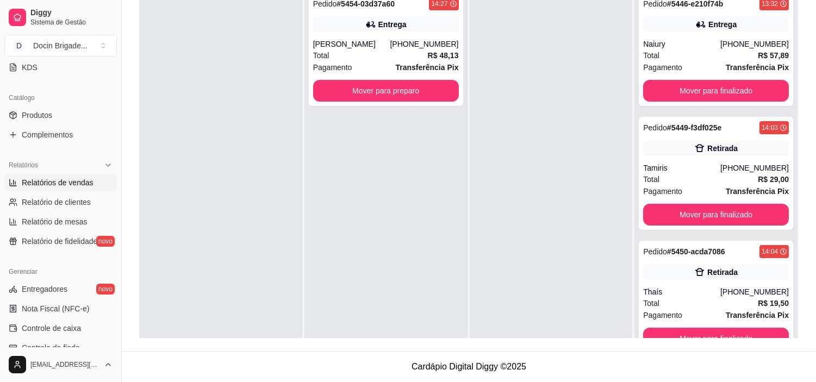
scroll to position [241, 0]
click at [385, 90] on button "Mover para preparo" at bounding box center [386, 91] width 146 height 22
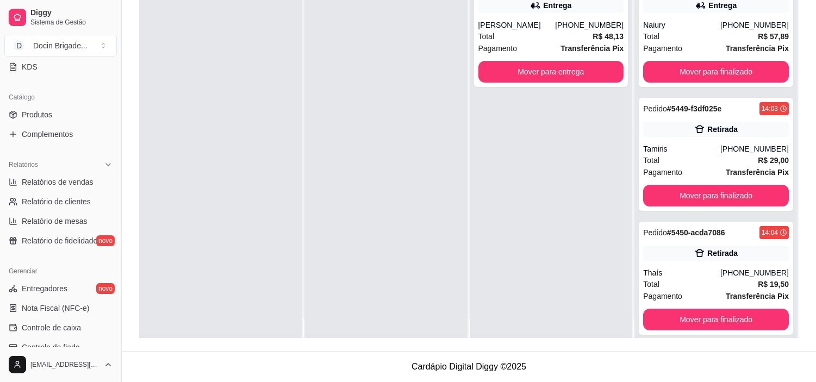
scroll to position [30, 0]
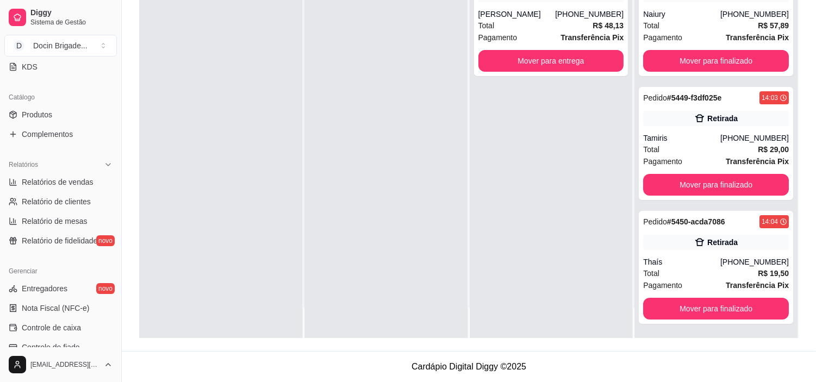
click at [454, 221] on div at bounding box center [385, 148] width 163 height 382
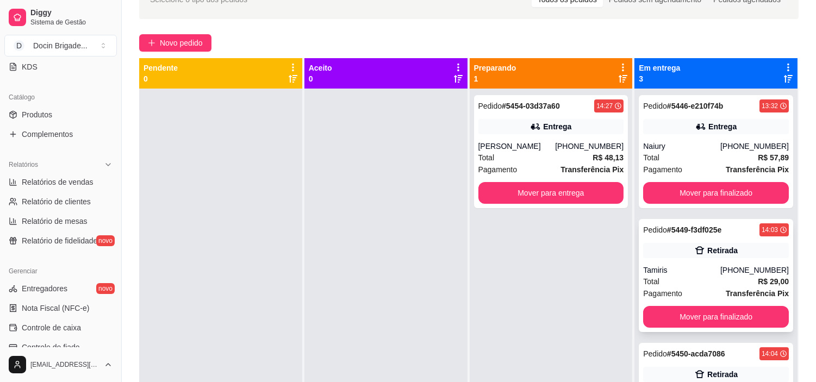
scroll to position [0, 0]
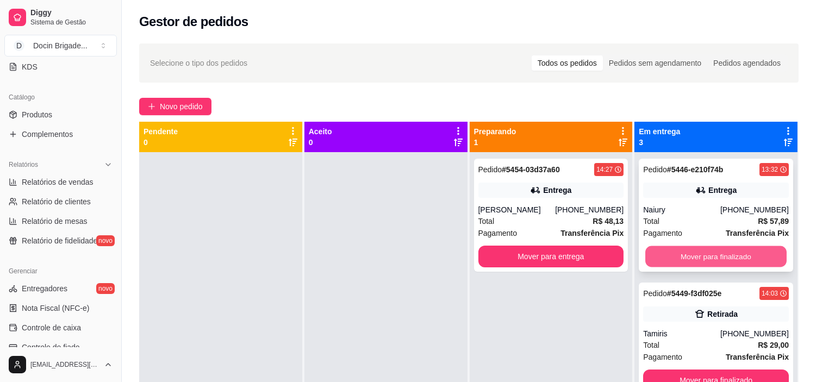
click at [678, 255] on button "Mover para finalizado" at bounding box center [715, 256] width 141 height 21
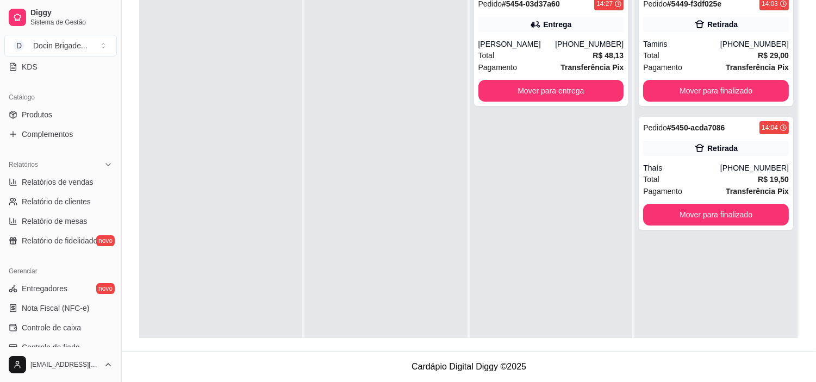
scroll to position [105, 0]
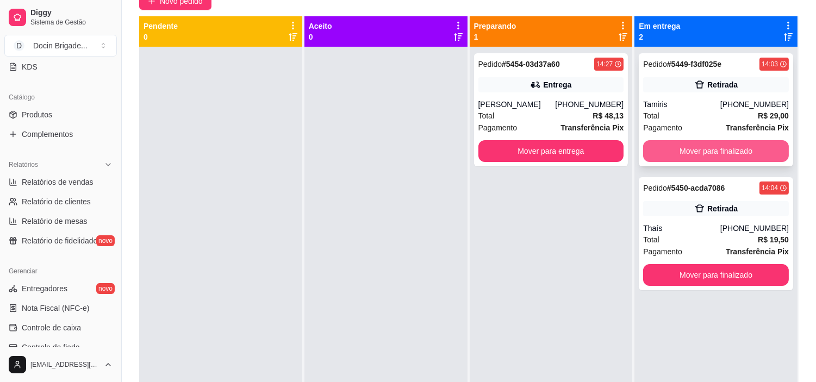
click at [670, 153] on button "Mover para finalizado" at bounding box center [716, 151] width 146 height 22
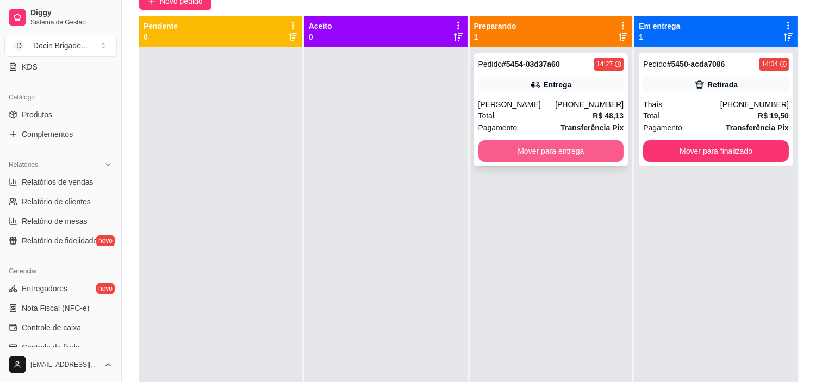
click at [566, 152] on button "Mover para entrega" at bounding box center [551, 151] width 146 height 22
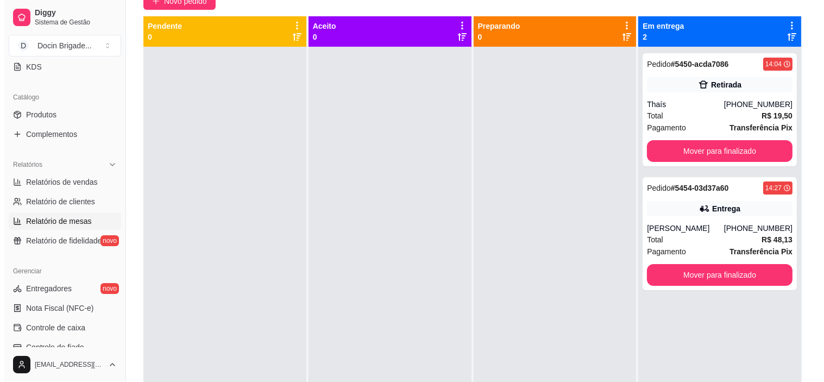
scroll to position [0, 0]
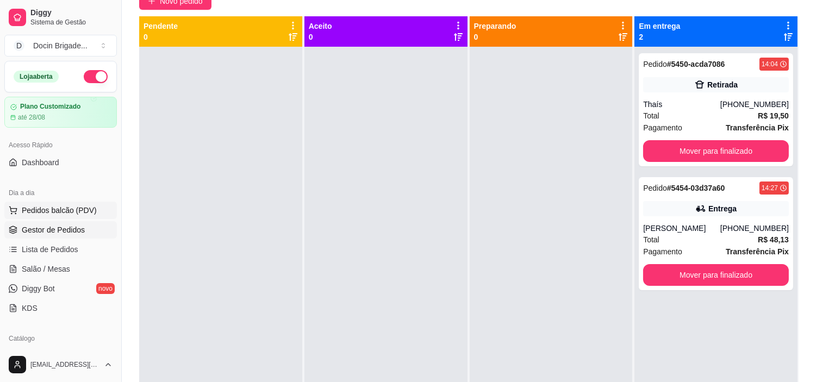
click at [61, 208] on span "Pedidos balcão (PDV)" at bounding box center [59, 210] width 75 height 11
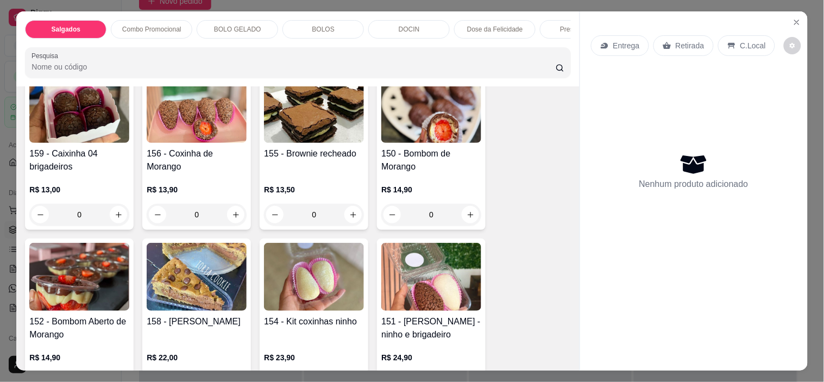
scroll to position [845, 0]
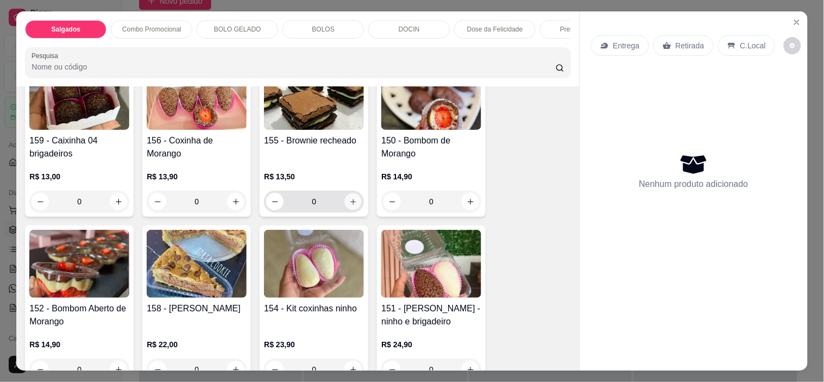
click at [350, 210] on button "increase-product-quantity" at bounding box center [353, 201] width 17 height 17
type input "1"
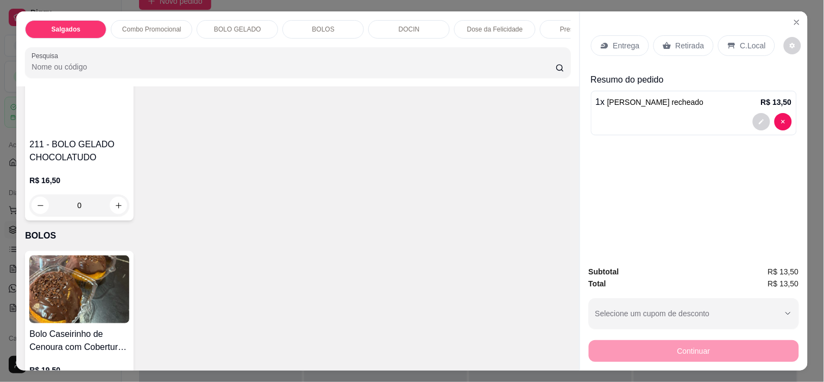
scroll to position [724, 0]
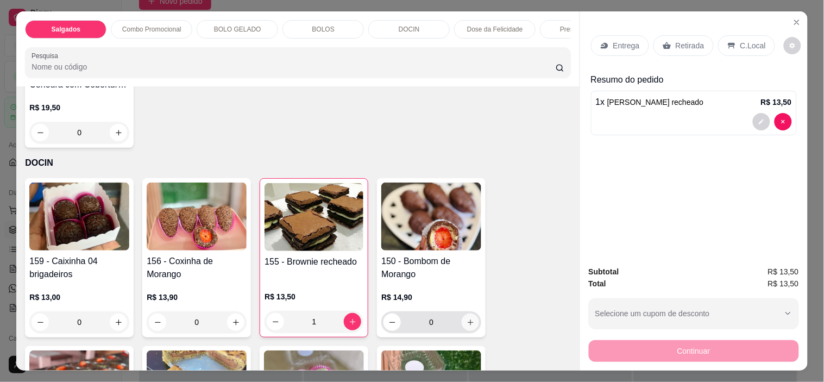
click at [462, 324] on button "increase-product-quantity" at bounding box center [470, 322] width 17 height 17
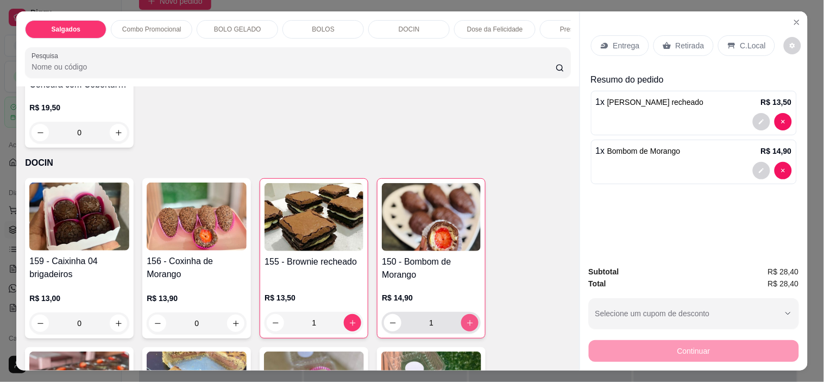
type input "1"
click at [688, 44] on p "Retirada" at bounding box center [690, 45] width 29 height 11
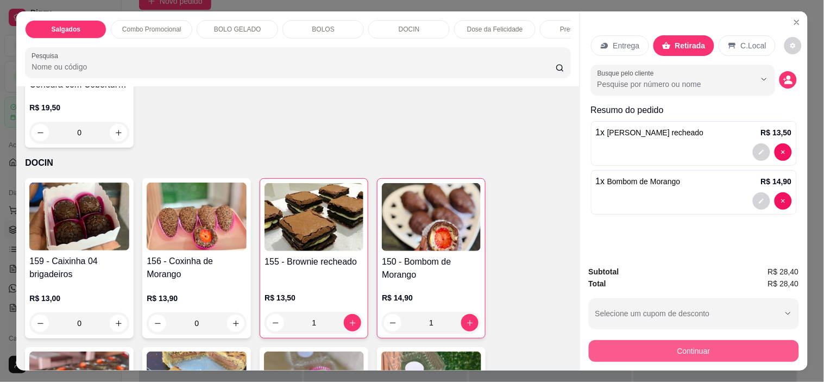
click at [724, 351] on button "Continuar" at bounding box center [694, 351] width 210 height 22
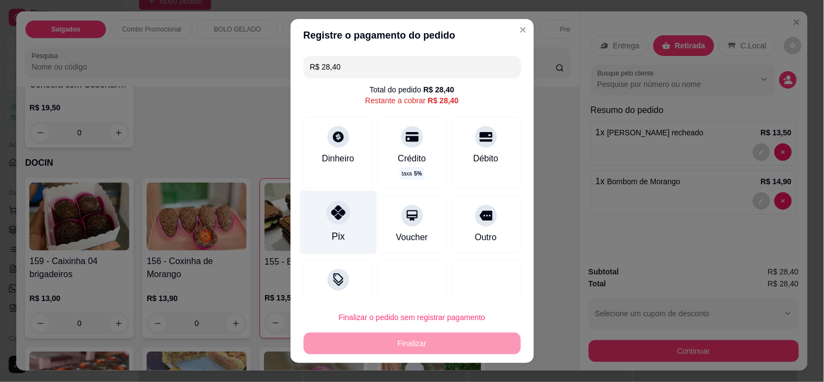
click at [341, 219] on div "Pix" at bounding box center [338, 223] width 77 height 64
type input "R$ 0,00"
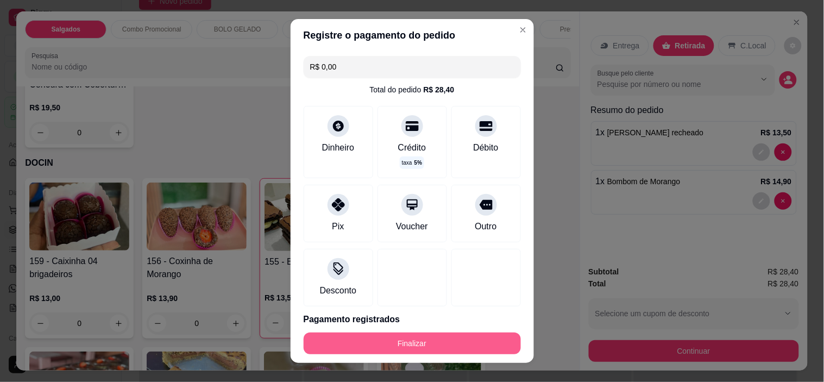
click at [454, 338] on button "Finalizar" at bounding box center [412, 344] width 217 height 22
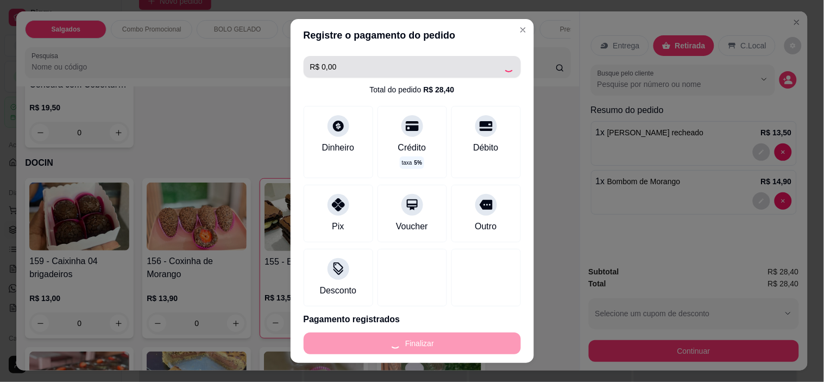
type input "0"
type input "-R$ 28,40"
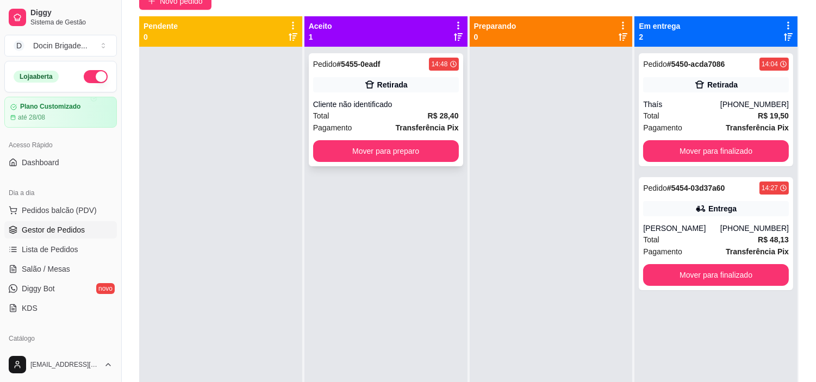
click at [398, 84] on div "Retirada" at bounding box center [392, 84] width 30 height 11
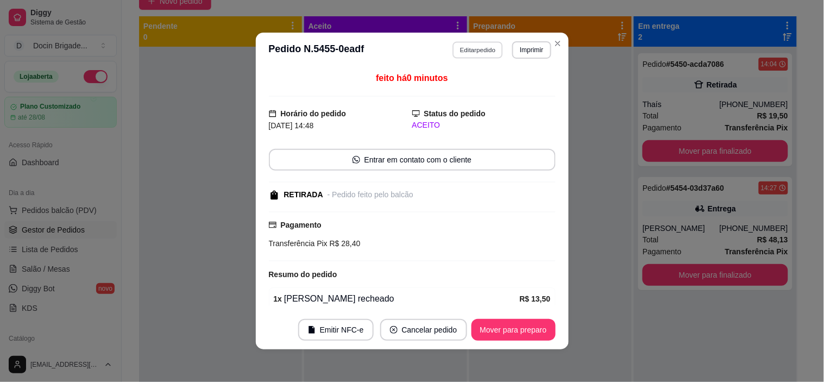
click at [454, 51] on button "Editar pedido" at bounding box center [478, 49] width 51 height 17
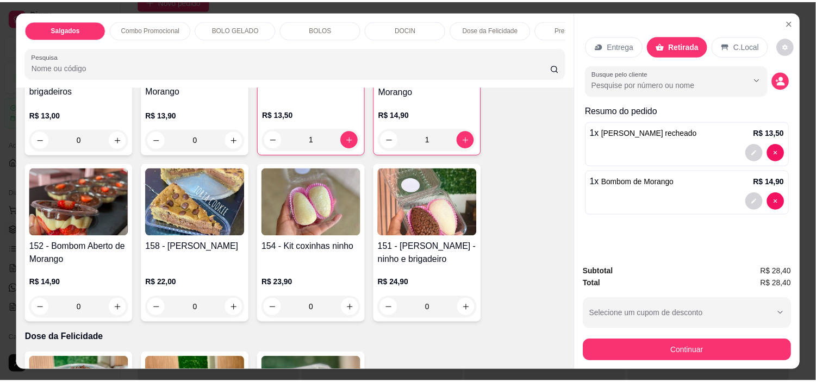
scroll to position [845, 0]
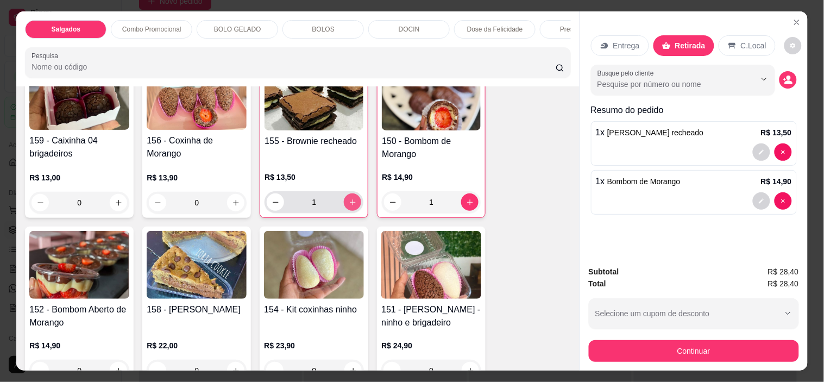
click at [349, 210] on button "increase-product-quantity" at bounding box center [352, 201] width 17 height 17
type input "2"
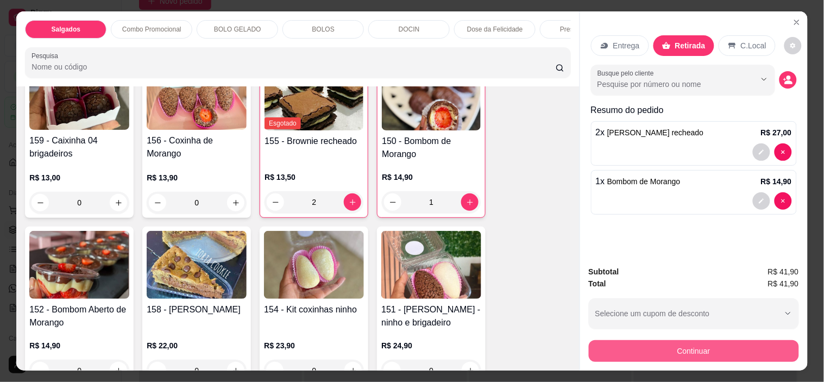
click at [710, 350] on button "Continuar" at bounding box center [694, 351] width 210 height 22
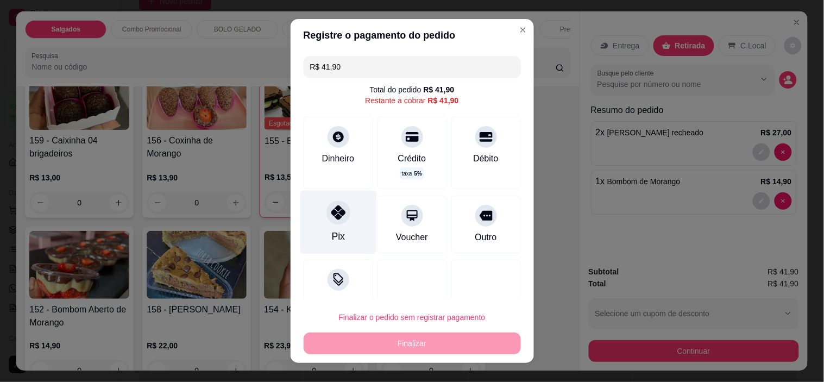
click at [328, 220] on div at bounding box center [339, 213] width 24 height 24
type input "R$ 0,00"
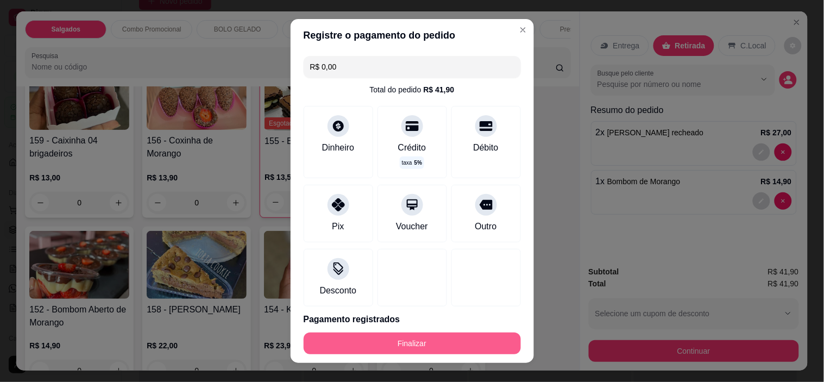
click at [443, 343] on button "Finalizar" at bounding box center [412, 344] width 217 height 22
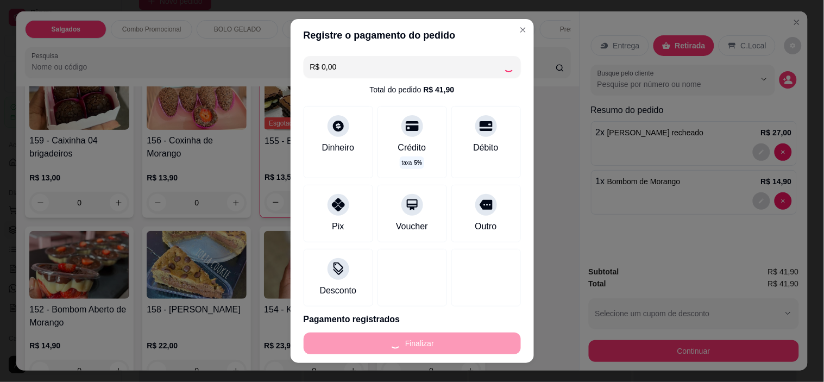
type input "0"
type input "-R$ 41,90"
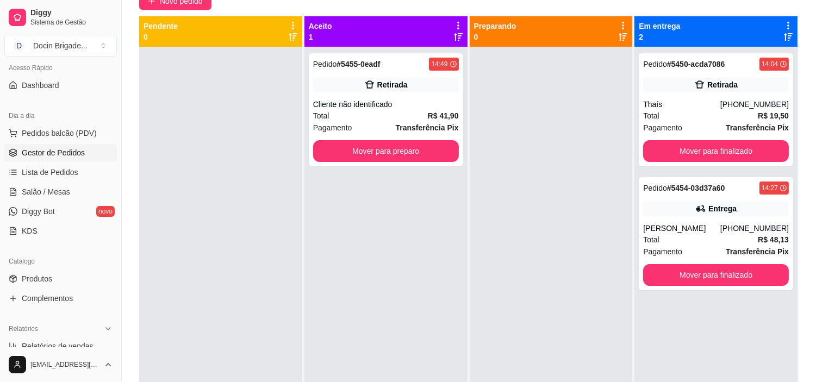
scroll to position [181, 0]
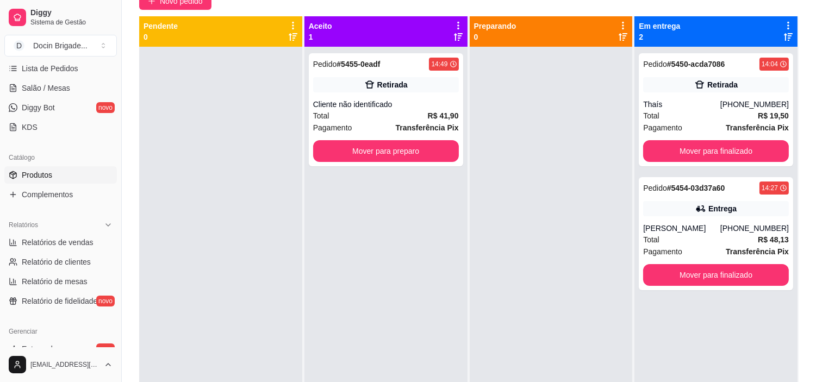
click at [26, 171] on span "Produtos" at bounding box center [37, 175] width 30 height 11
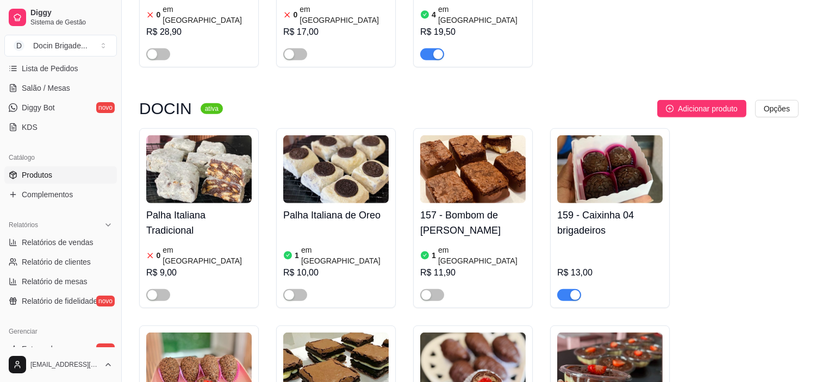
scroll to position [1509, 0]
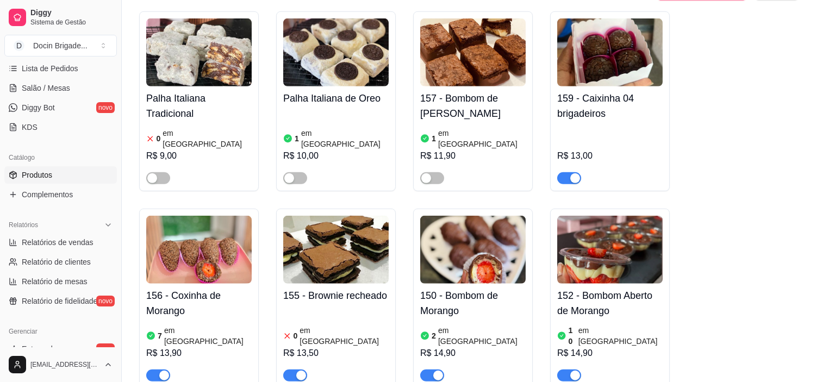
click at [324, 216] on img at bounding box center [335, 250] width 105 height 68
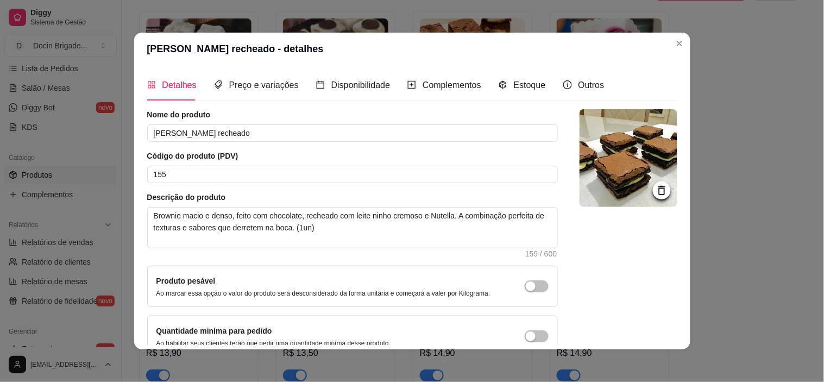
click at [516, 76] on div "Estoque" at bounding box center [522, 85] width 47 height 31
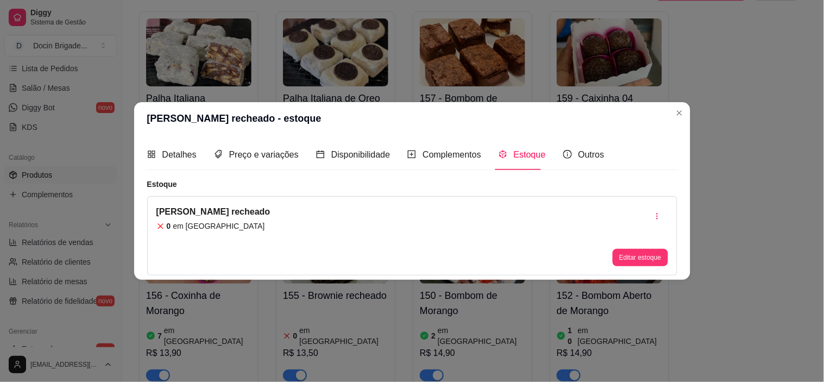
click at [630, 248] on div "Editar estoque" at bounding box center [640, 235] width 55 height 61
click at [637, 255] on button "Editar estoque" at bounding box center [640, 257] width 53 height 17
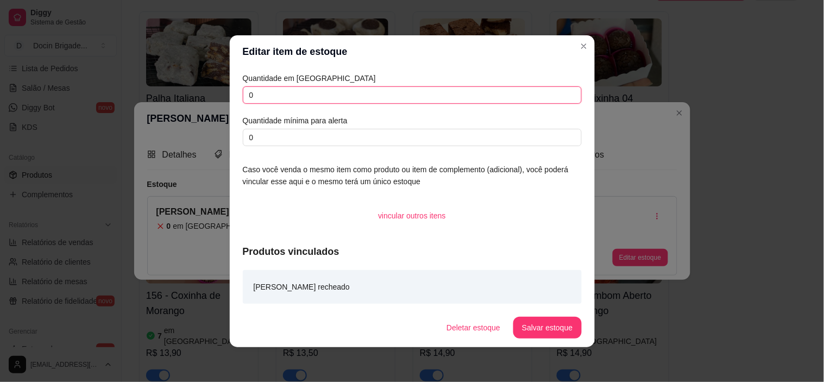
click at [293, 97] on input "0" at bounding box center [412, 94] width 339 height 17
type input "03"
click at [566, 331] on button "Salvar estoque" at bounding box center [548, 327] width 66 height 21
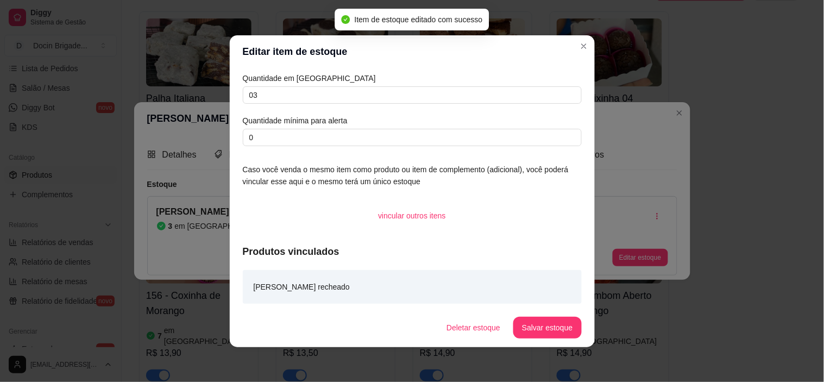
click at [579, 56] on header "Editar item de estoque" at bounding box center [412, 51] width 365 height 33
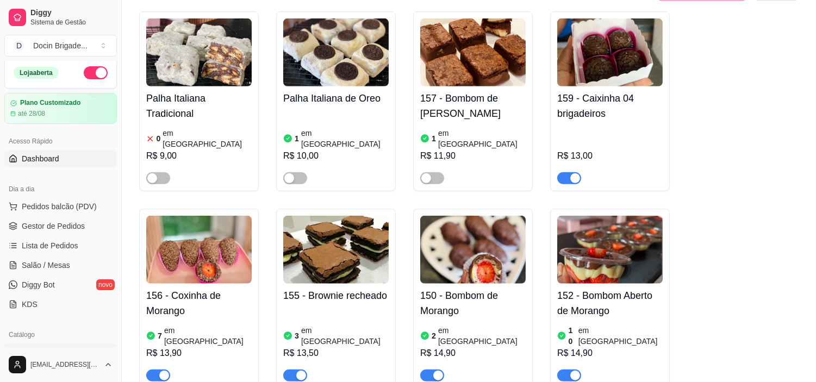
scroll to position [0, 0]
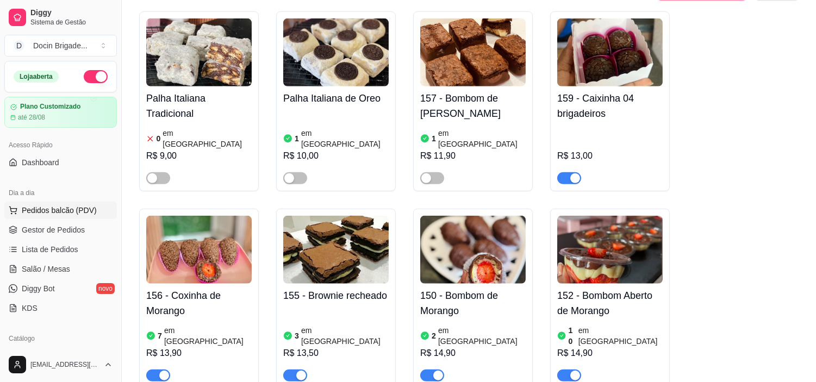
drag, startPoint x: 60, startPoint y: 226, endPoint x: 68, endPoint y: 215, distance: 14.3
click at [61, 224] on span "Gestor de Pedidos" at bounding box center [53, 229] width 63 height 11
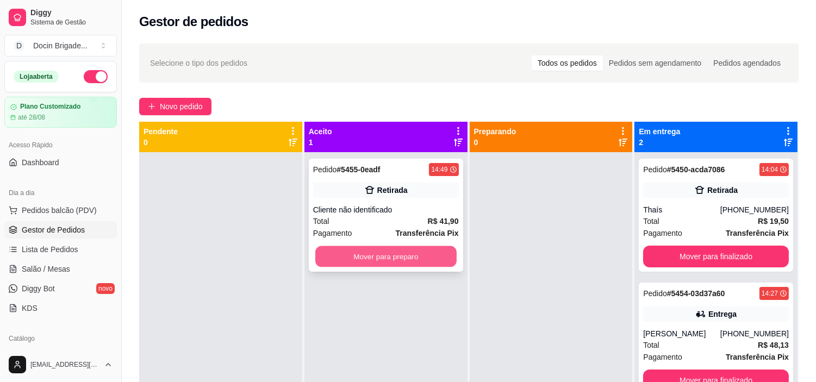
click at [378, 252] on button "Mover para preparo" at bounding box center [385, 256] width 141 height 21
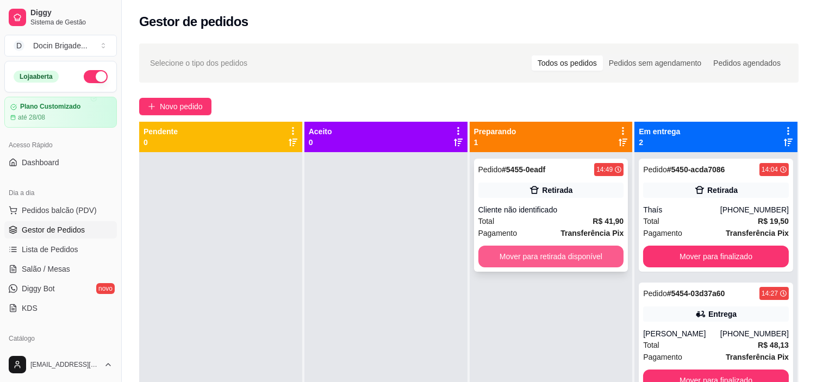
click at [539, 265] on button "Mover para retirada disponível" at bounding box center [551, 257] width 146 height 22
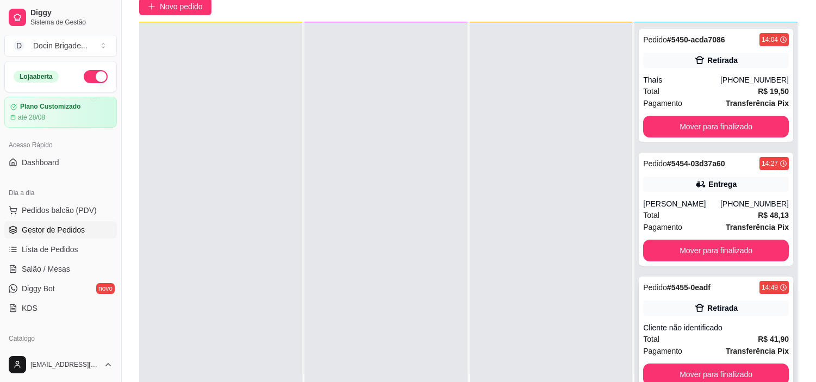
scroll to position [166, 0]
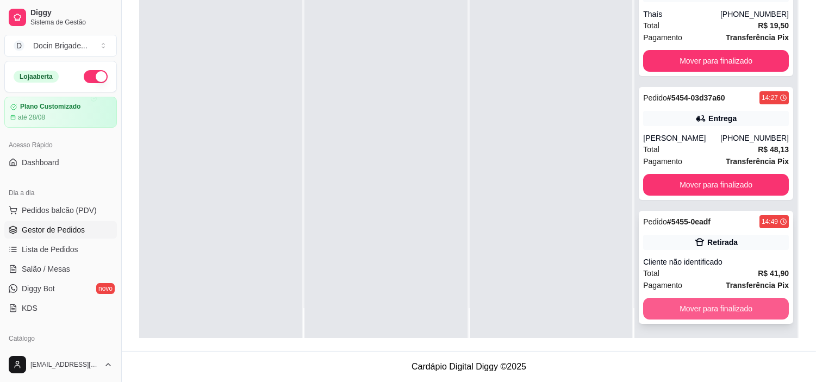
click at [707, 304] on button "Mover para finalizado" at bounding box center [716, 309] width 146 height 22
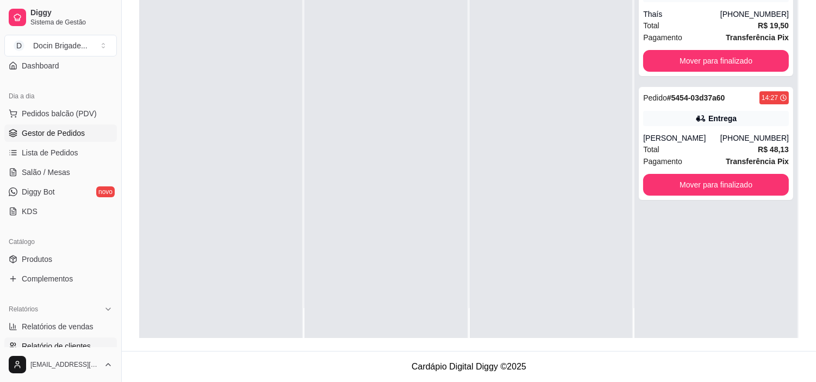
scroll to position [181, 0]
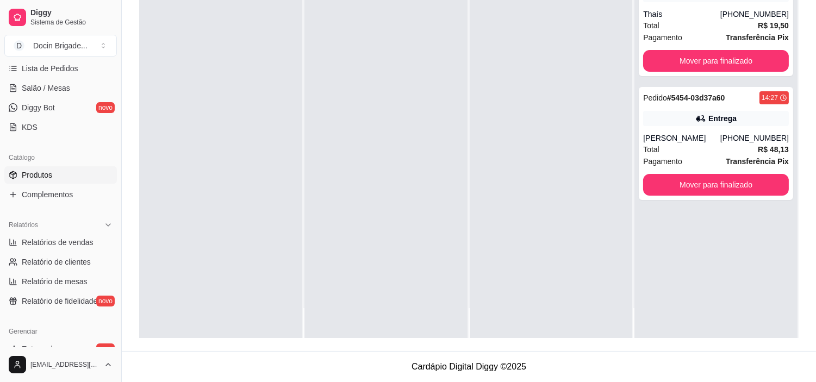
click at [22, 179] on span "Produtos" at bounding box center [37, 175] width 30 height 11
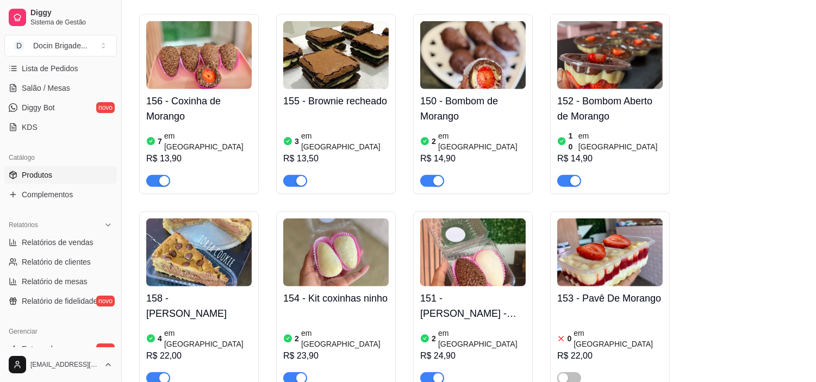
scroll to position [1751, 0]
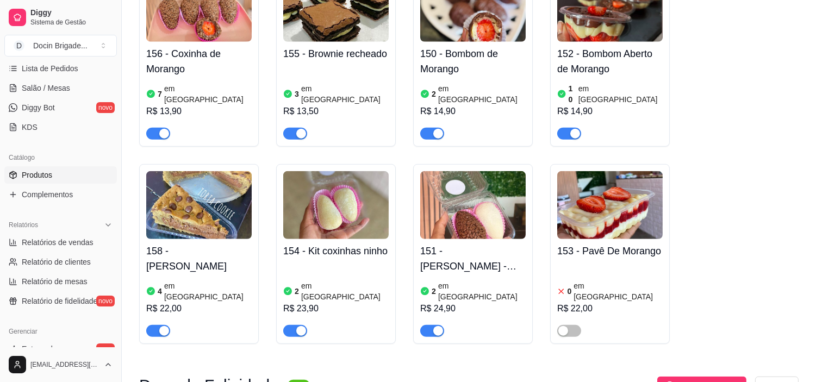
click at [465, 171] on img at bounding box center [472, 205] width 105 height 68
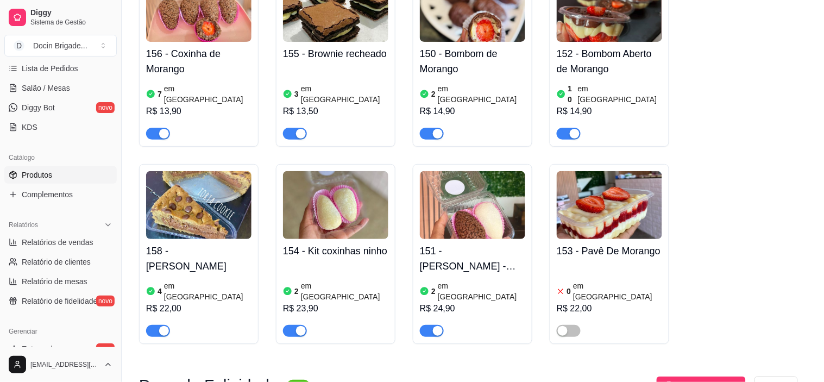
click at [527, 93] on div "Estoque" at bounding box center [522, 85] width 47 height 31
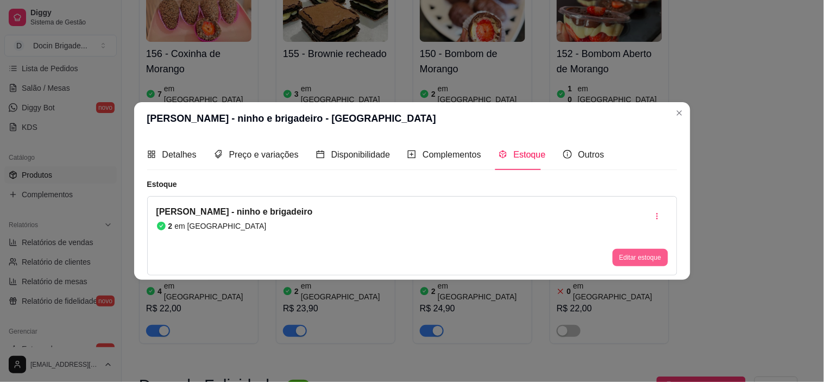
click at [633, 254] on button "Editar estoque" at bounding box center [640, 257] width 55 height 17
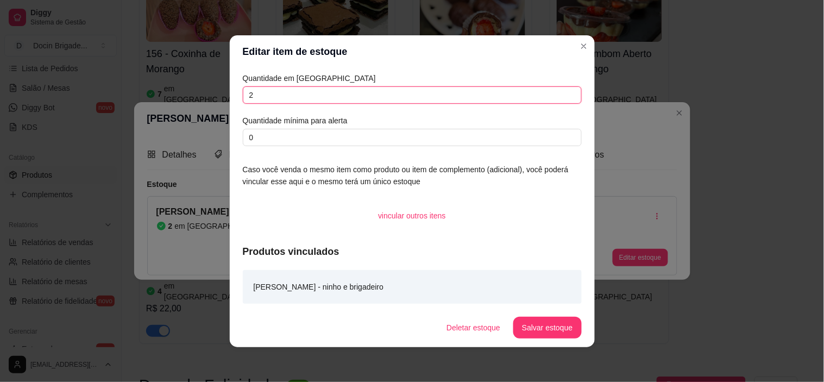
click at [319, 97] on input "2" at bounding box center [412, 94] width 339 height 17
type input "5"
click at [551, 329] on button "Salvar estoque" at bounding box center [548, 327] width 66 height 21
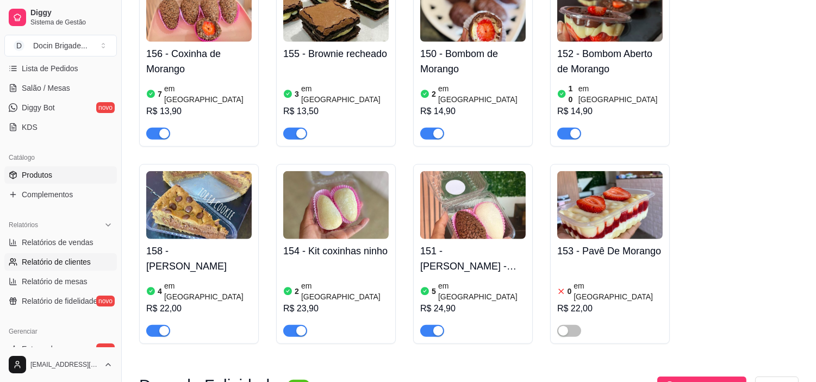
scroll to position [0, 0]
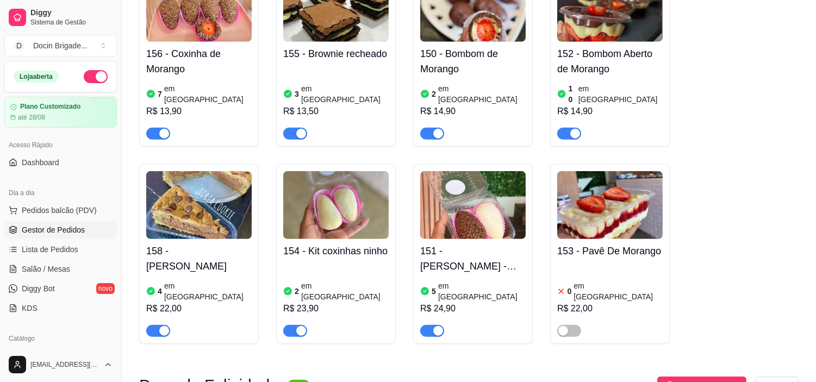
click at [35, 233] on span "Gestor de Pedidos" at bounding box center [53, 229] width 63 height 11
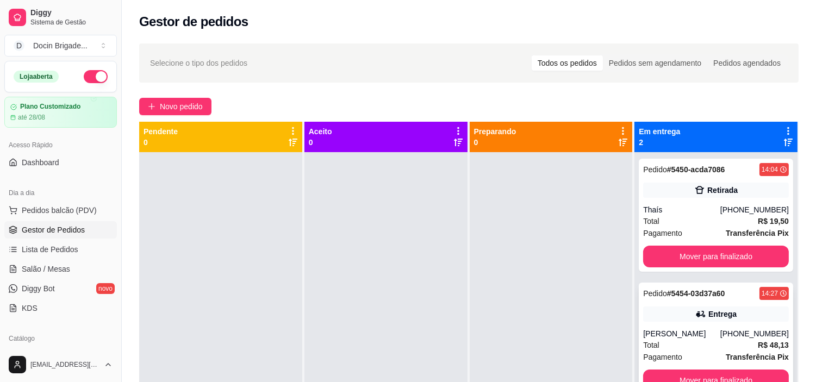
scroll to position [30, 0]
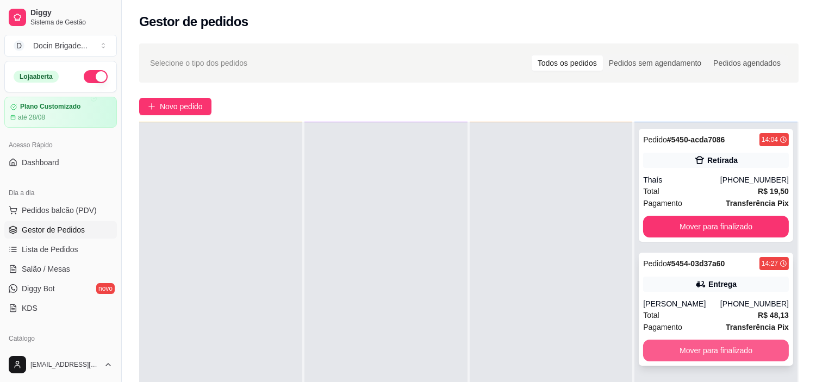
click at [691, 356] on button "Mover para finalizado" at bounding box center [716, 351] width 146 height 22
